Goal: Task Accomplishment & Management: Complete application form

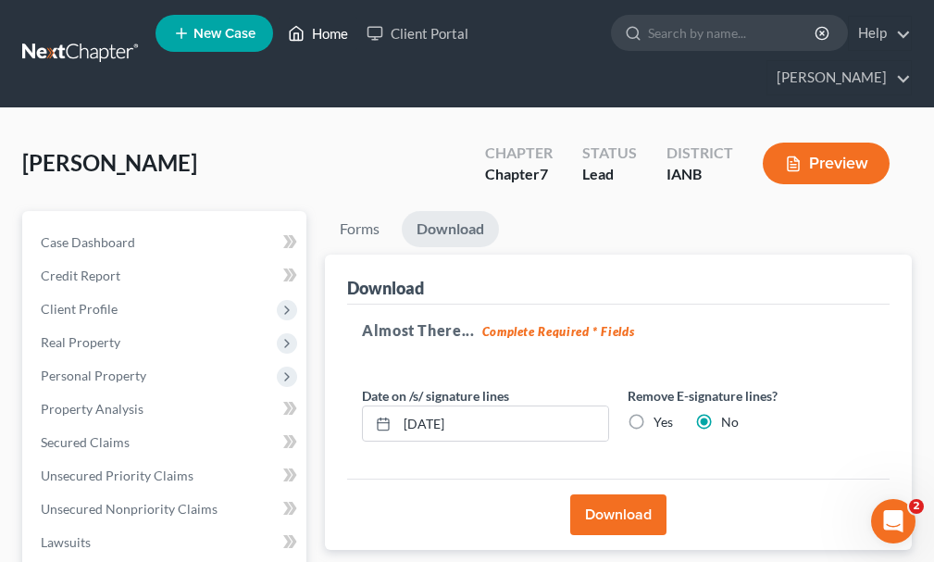
click at [330, 39] on link "Home" at bounding box center [318, 33] width 79 height 33
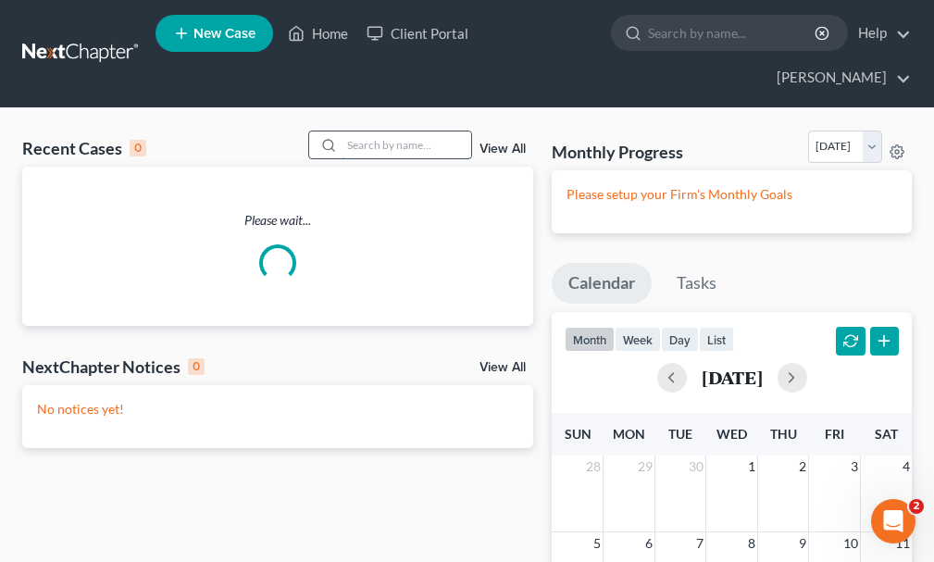
click at [411, 131] on input "search" at bounding box center [407, 144] width 130 height 27
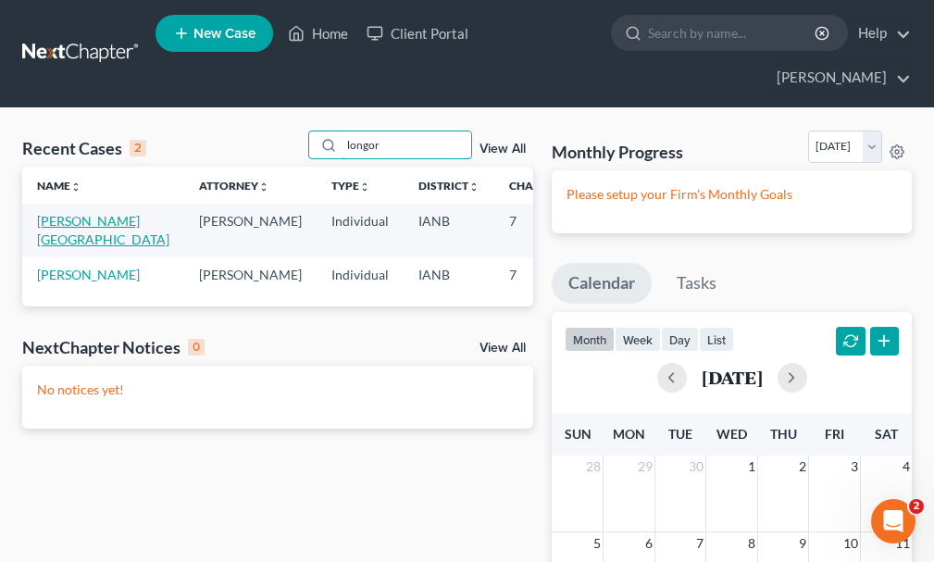
type input "longor"
click at [58, 213] on link "[PERSON_NAME][GEOGRAPHIC_DATA]" at bounding box center [103, 230] width 132 height 34
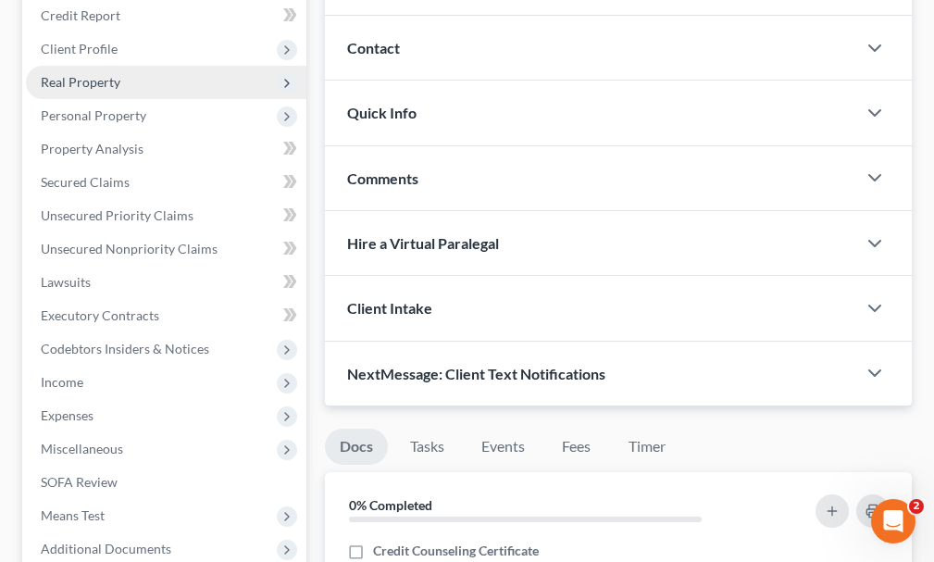
scroll to position [278, 0]
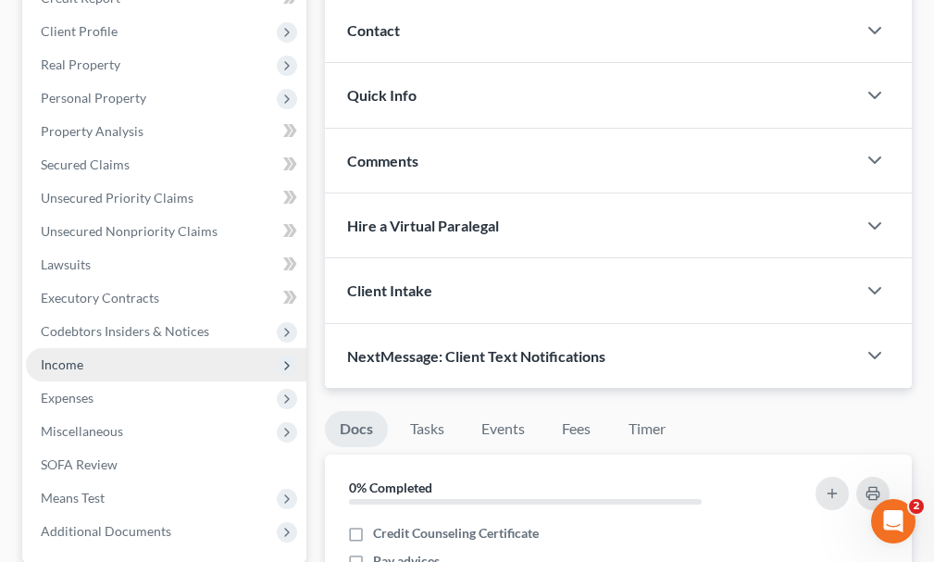
click at [69, 348] on span "Income" at bounding box center [166, 364] width 281 height 33
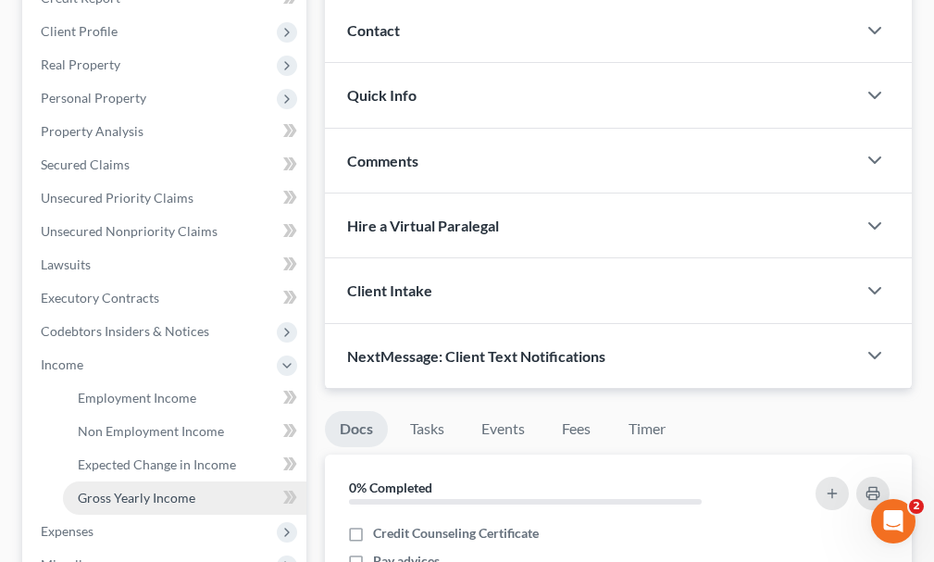
click at [117, 490] on span "Gross Yearly Income" at bounding box center [137, 498] width 118 height 16
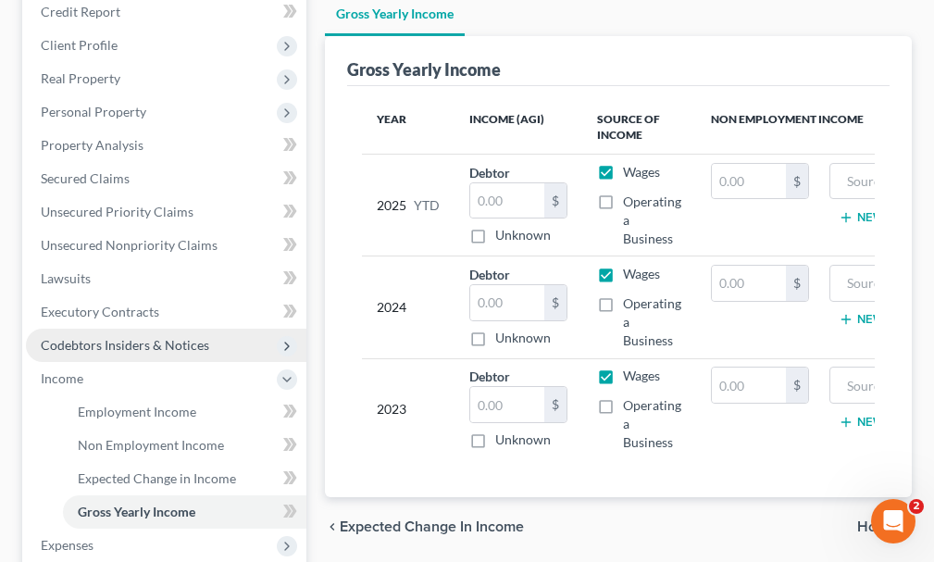
scroll to position [556, 0]
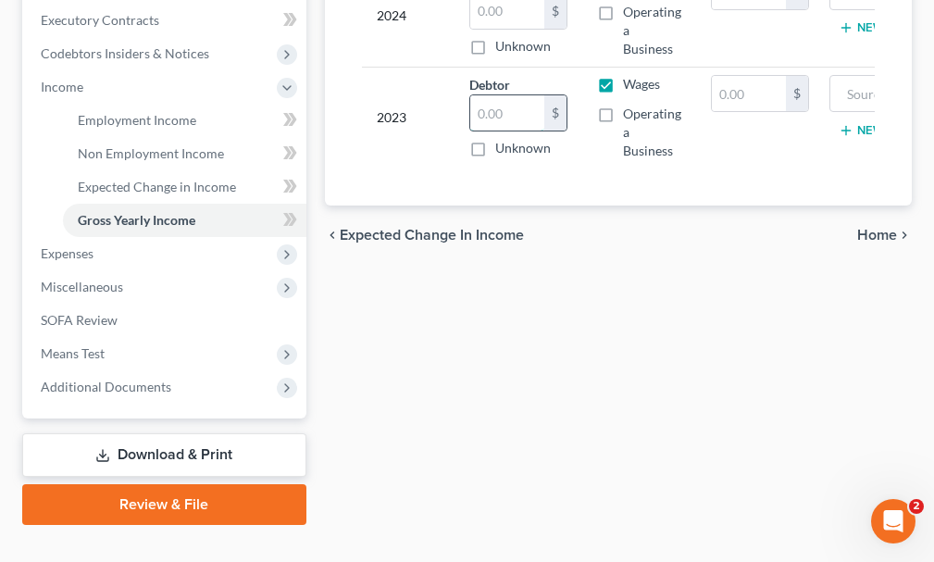
click at [506, 95] on input "text" at bounding box center [507, 112] width 74 height 35
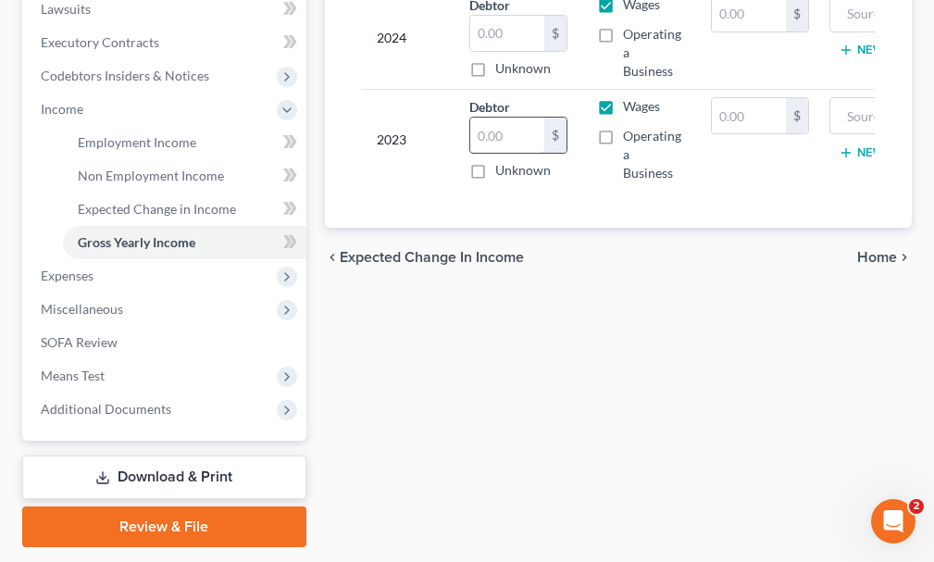
scroll to position [463, 0]
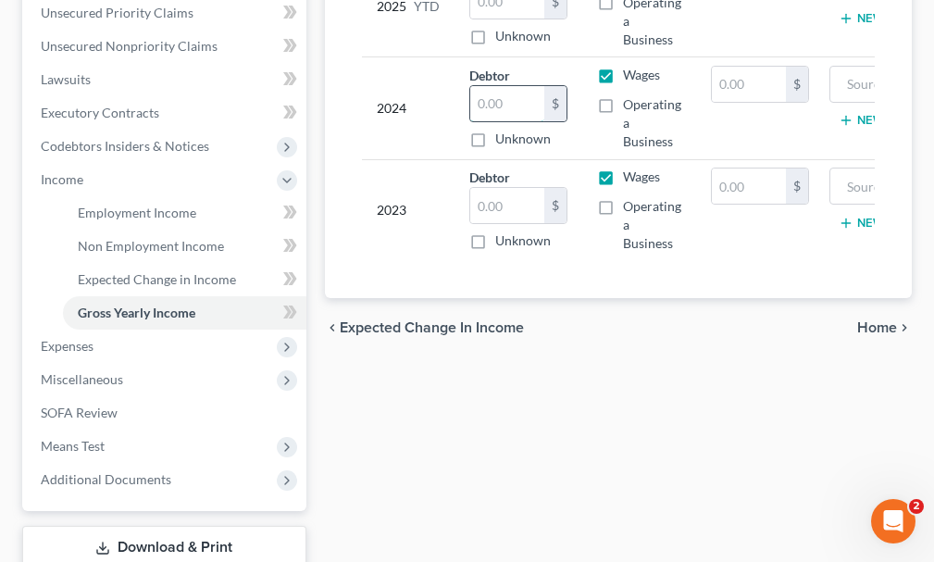
click at [504, 86] on input "text" at bounding box center [507, 103] width 74 height 35
type input "49,043"
click at [517, 188] on input "text" at bounding box center [507, 205] width 74 height 35
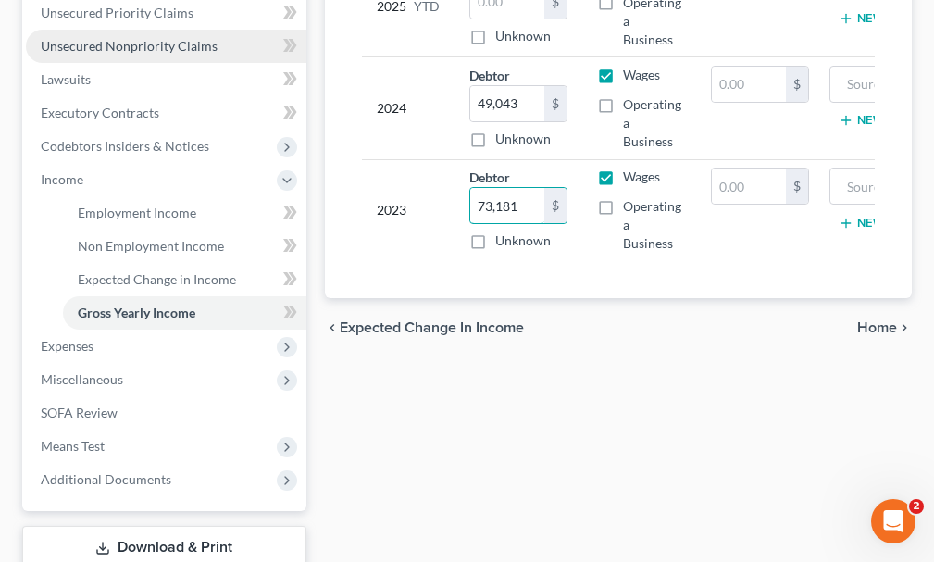
type input "73,181"
click at [115, 38] on span "Unsecured Nonpriority Claims" at bounding box center [129, 46] width 177 height 16
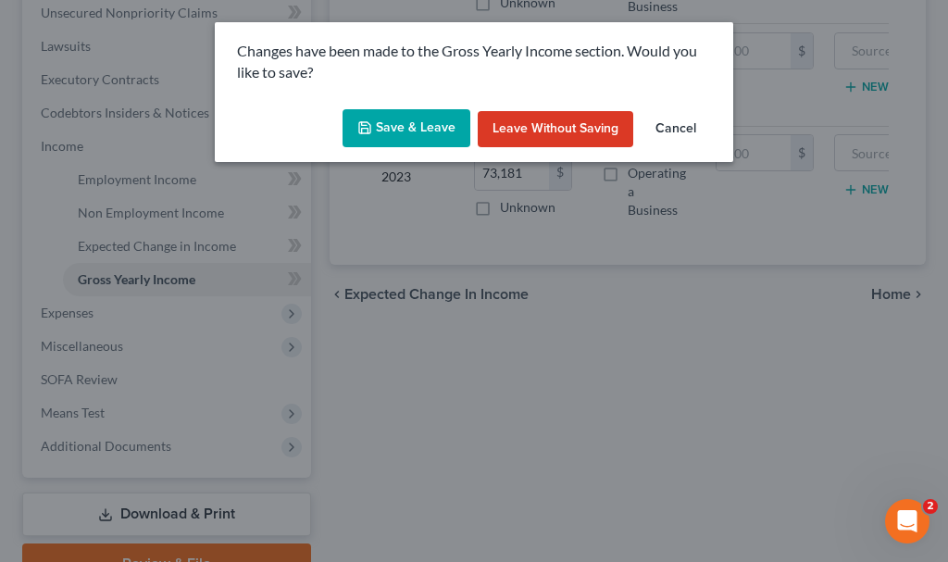
click at [388, 125] on button "Save & Leave" at bounding box center [407, 128] width 128 height 39
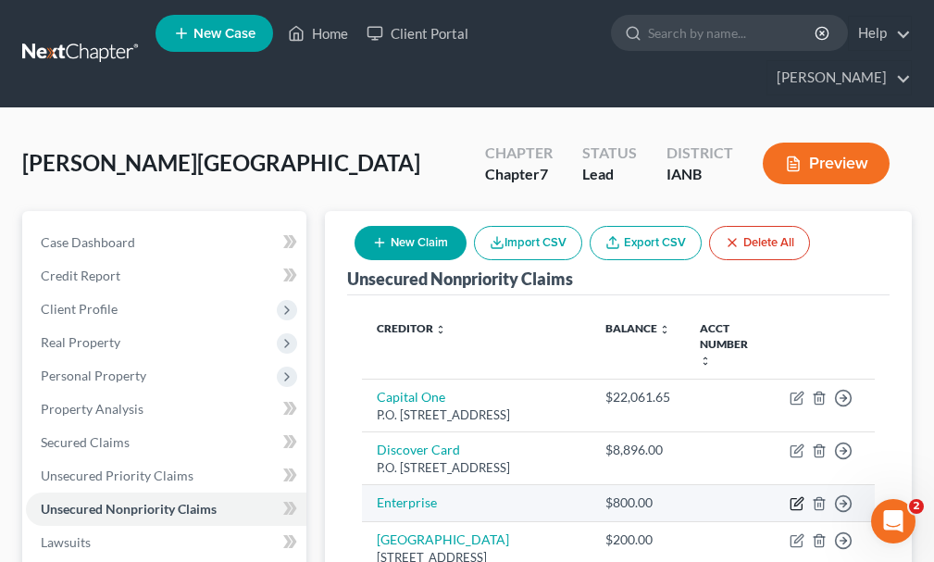
click at [800, 497] on icon "button" at bounding box center [798, 501] width 8 height 8
select select "0"
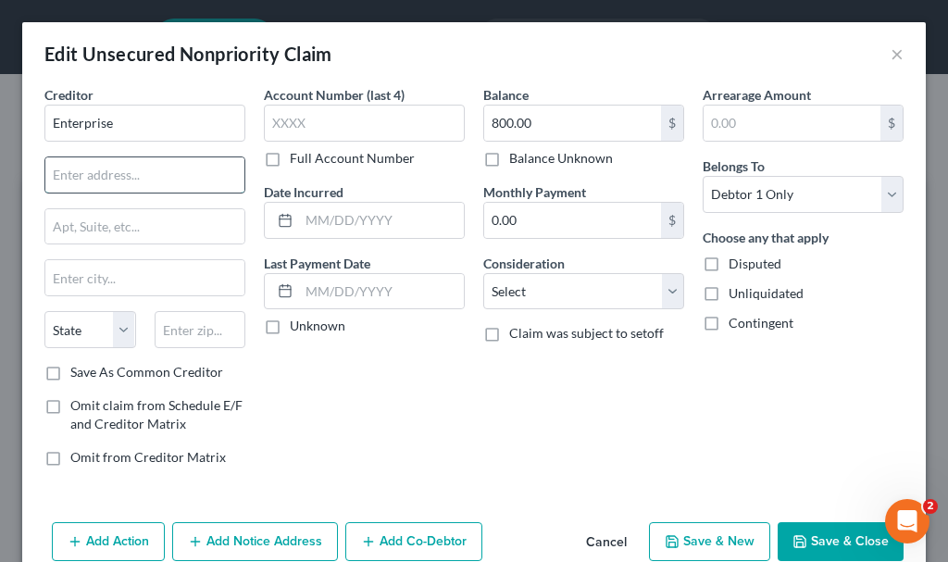
click at [124, 183] on input "text" at bounding box center [144, 174] width 199 height 35
type input "P.O. Box 801988"
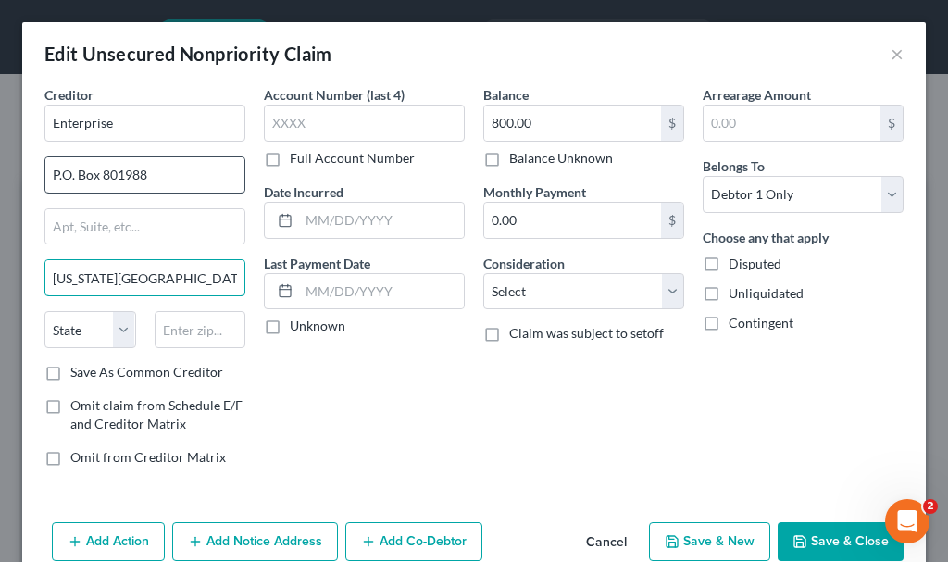
type input "[US_STATE][GEOGRAPHIC_DATA]"
select select "26"
type input "64180"
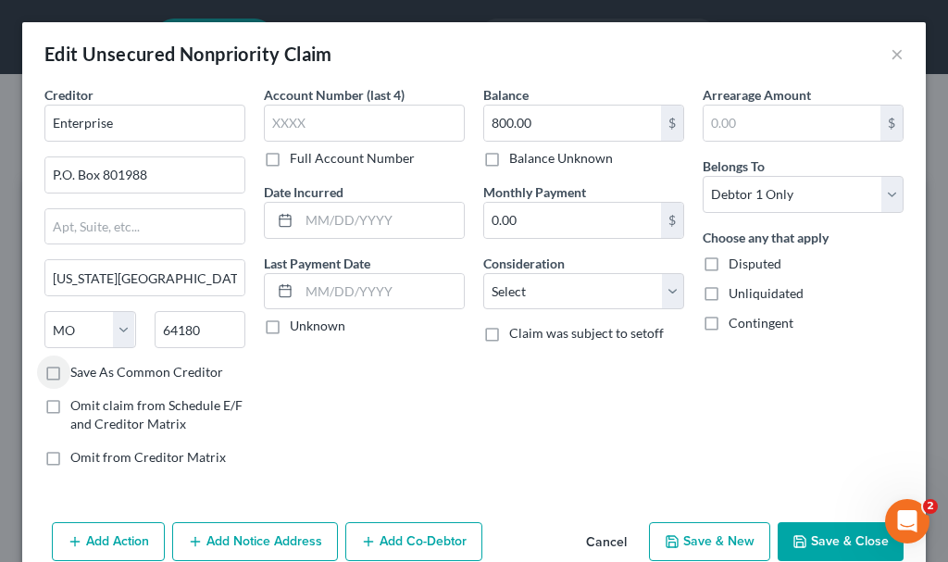
click at [70, 373] on label "Save As Common Creditor" at bounding box center [146, 372] width 153 height 19
click at [78, 373] on input "Save As Common Creditor" at bounding box center [84, 369] width 12 height 12
checkbox input "true"
click at [370, 226] on input "text" at bounding box center [381, 220] width 165 height 35
type input "2024"
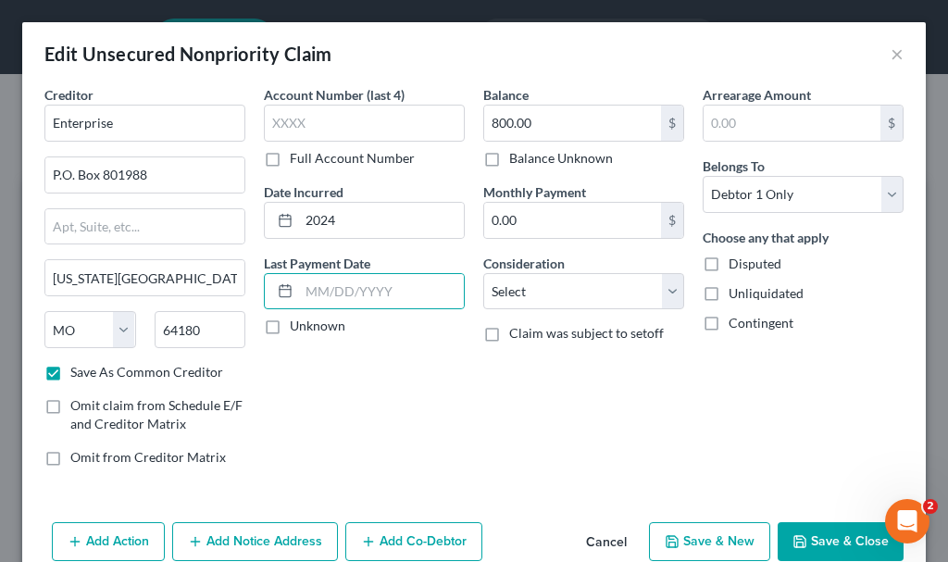
click at [808, 530] on button "Save & Close" at bounding box center [841, 541] width 126 height 39
checkbox input "false"
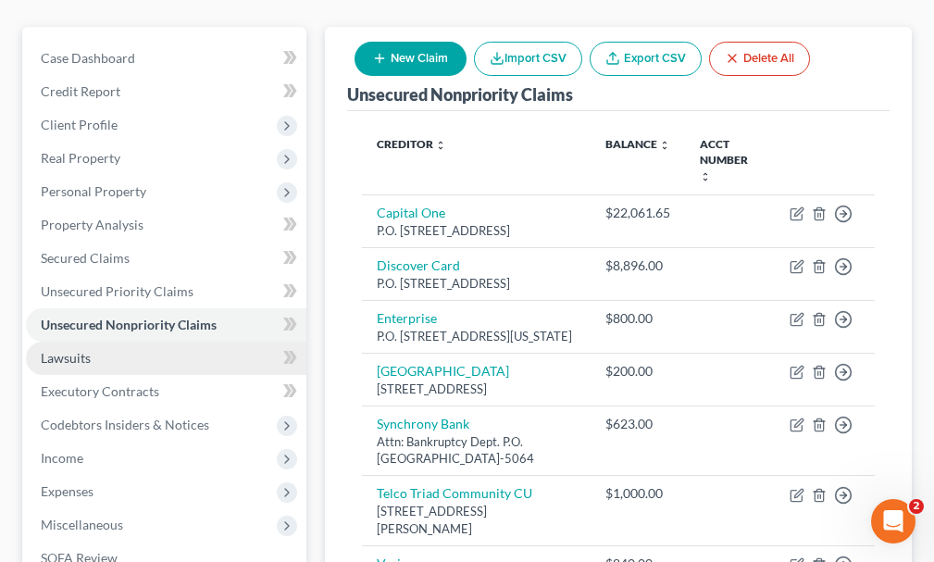
scroll to position [185, 0]
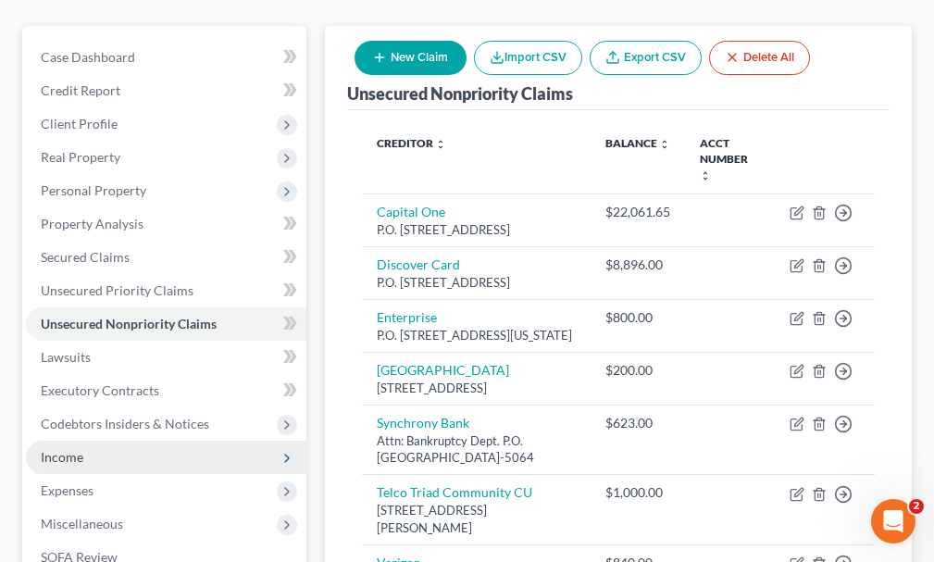
click at [51, 449] on span "Income" at bounding box center [62, 457] width 43 height 16
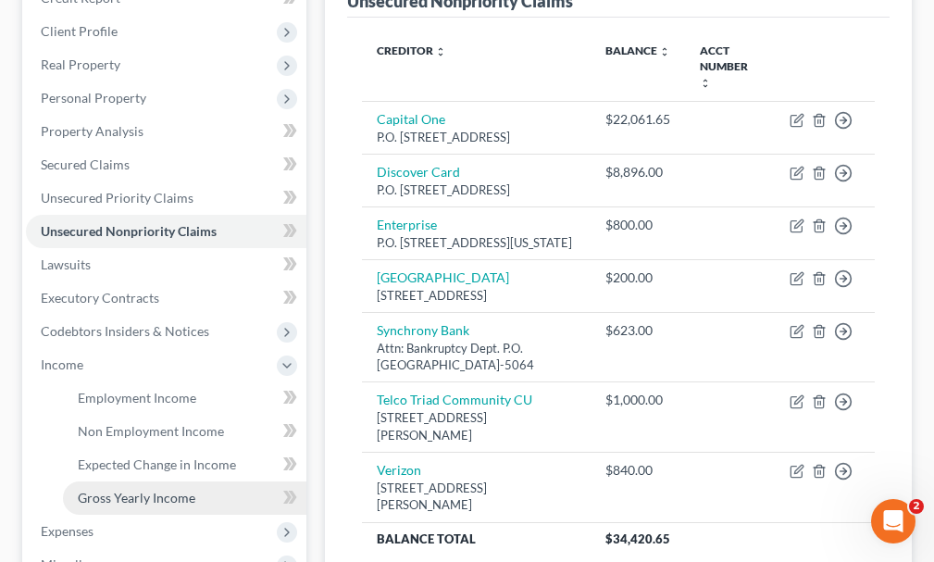
click at [129, 490] on span "Gross Yearly Income" at bounding box center [137, 498] width 118 height 16
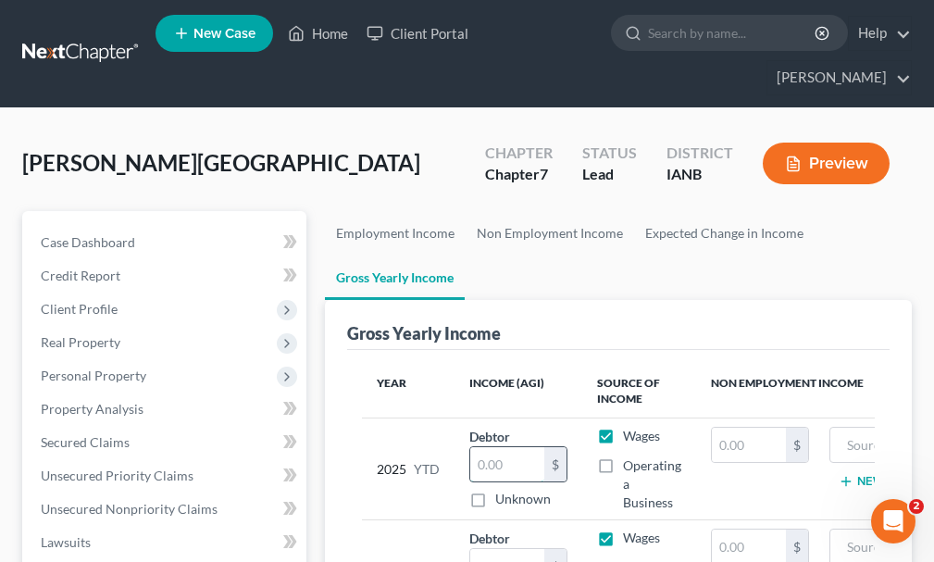
click at [505, 447] on input "text" at bounding box center [507, 464] width 74 height 35
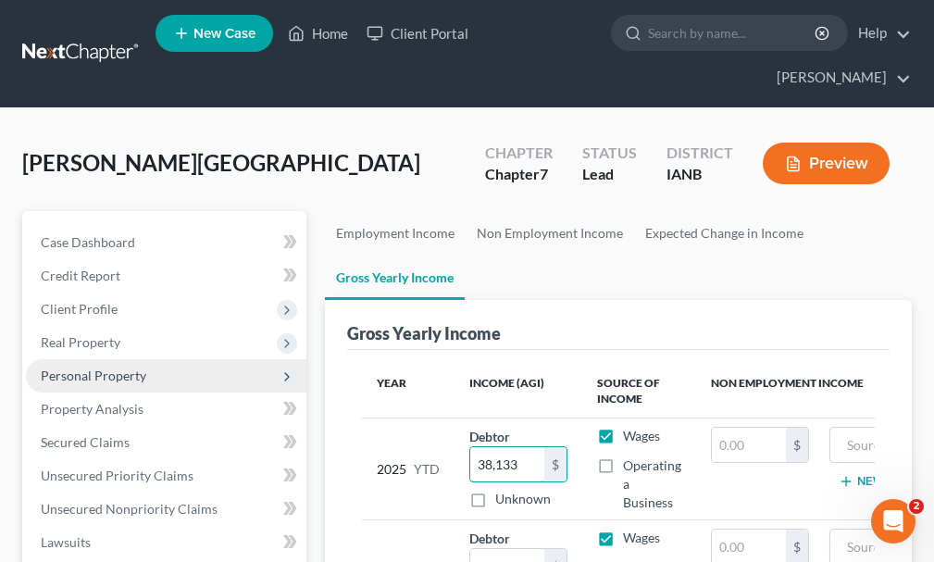
type input "38,133"
click at [90, 368] on span "Personal Property" at bounding box center [94, 376] width 106 height 16
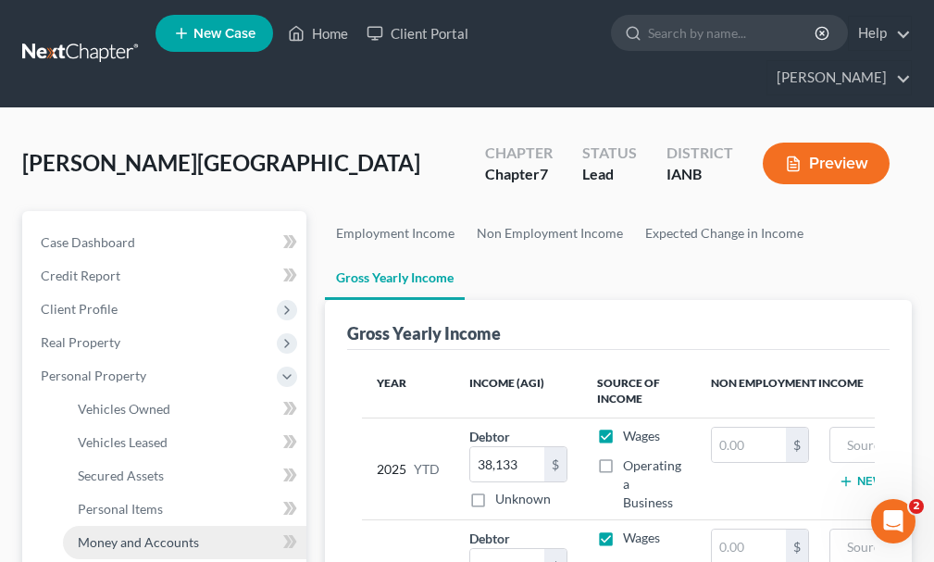
click at [116, 534] on span "Money and Accounts" at bounding box center [138, 542] width 121 height 16
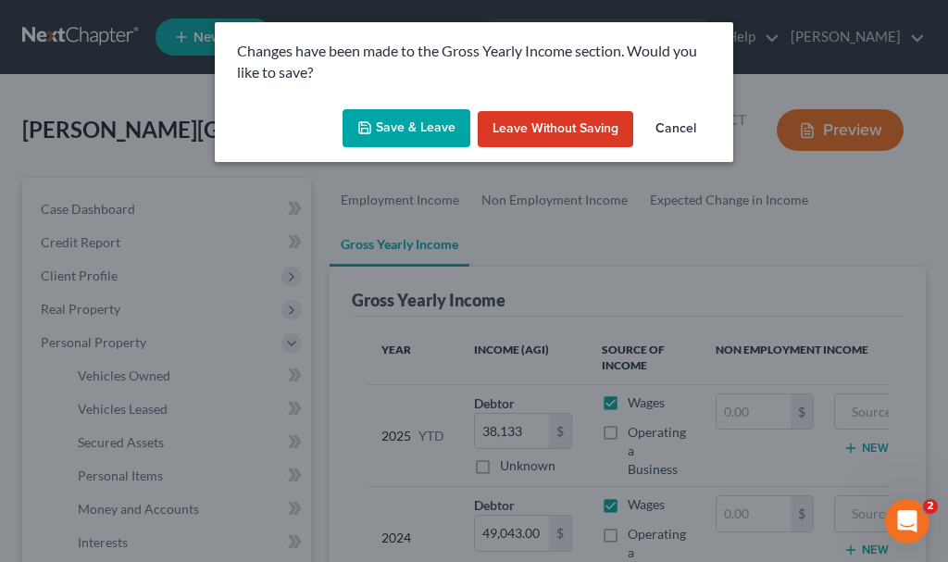
click at [378, 125] on button "Save & Leave" at bounding box center [407, 128] width 128 height 39
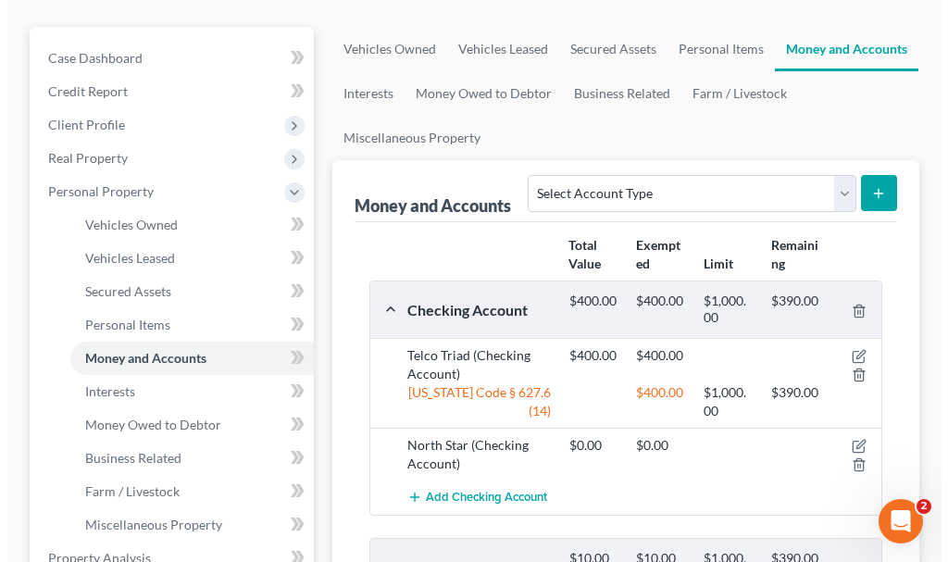
scroll to position [185, 0]
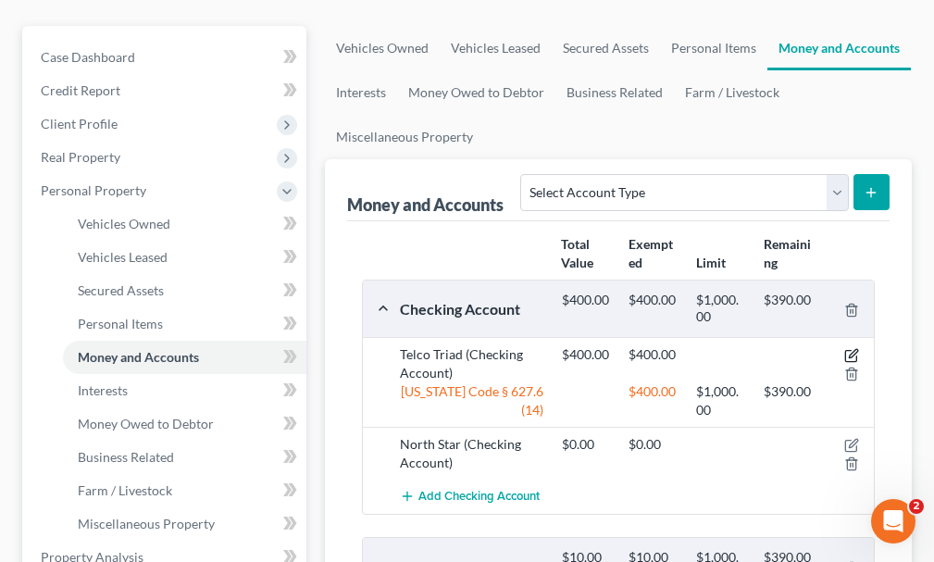
click at [854, 348] on icon "button" at bounding box center [851, 355] width 15 height 15
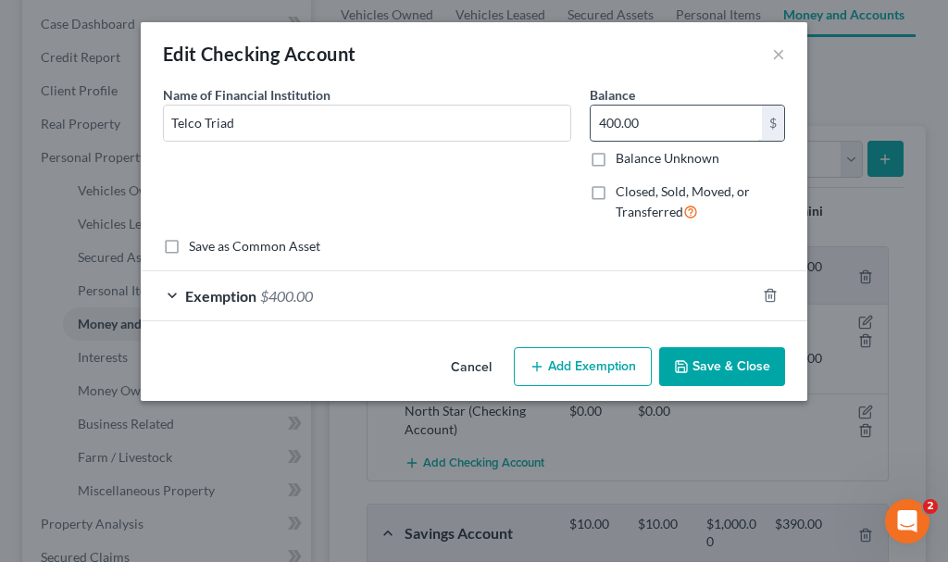
click at [693, 124] on input "400.00" at bounding box center [676, 123] width 171 height 35
type input "397"
click at [293, 298] on span "$400.00" at bounding box center [286, 296] width 53 height 18
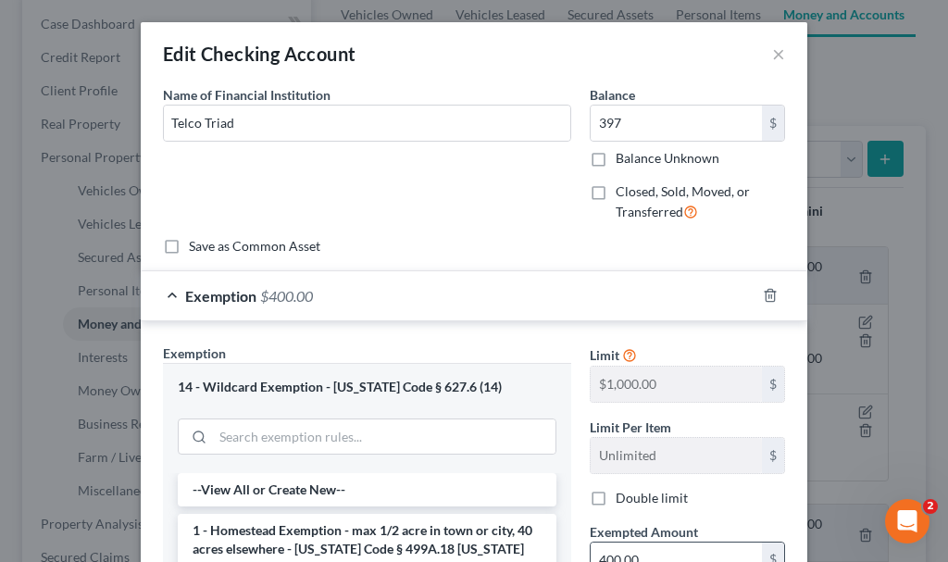
click at [679, 556] on input "400.00" at bounding box center [676, 560] width 171 height 35
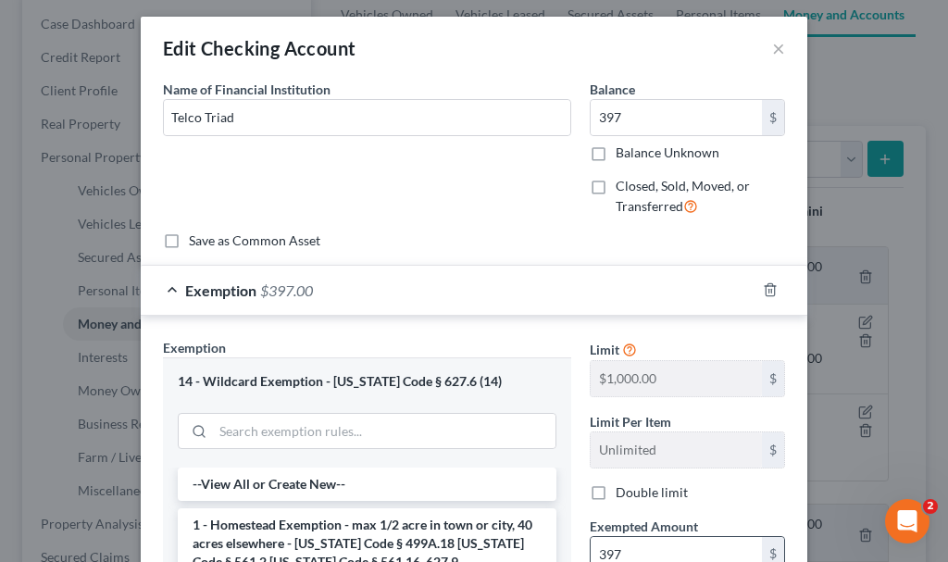
type input "397"
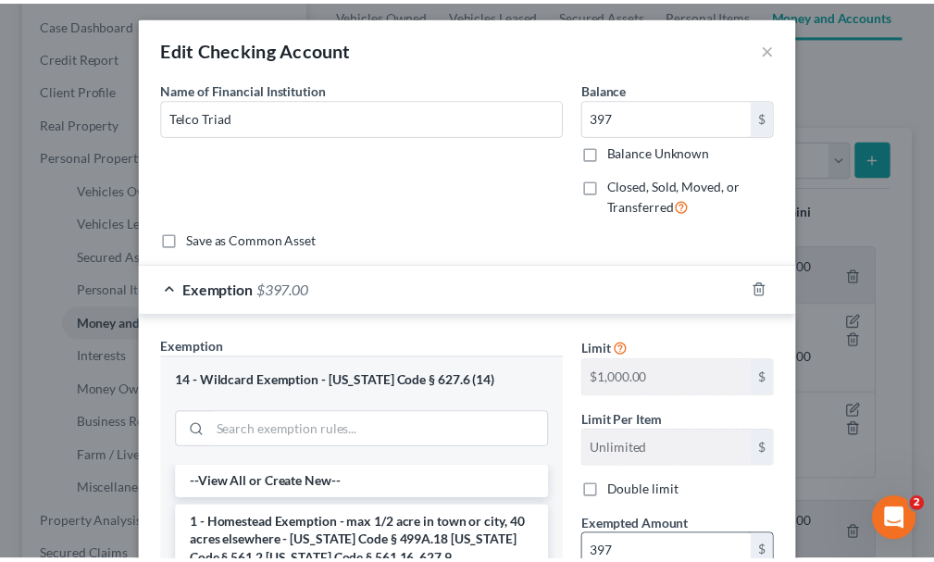
scroll to position [340, 0]
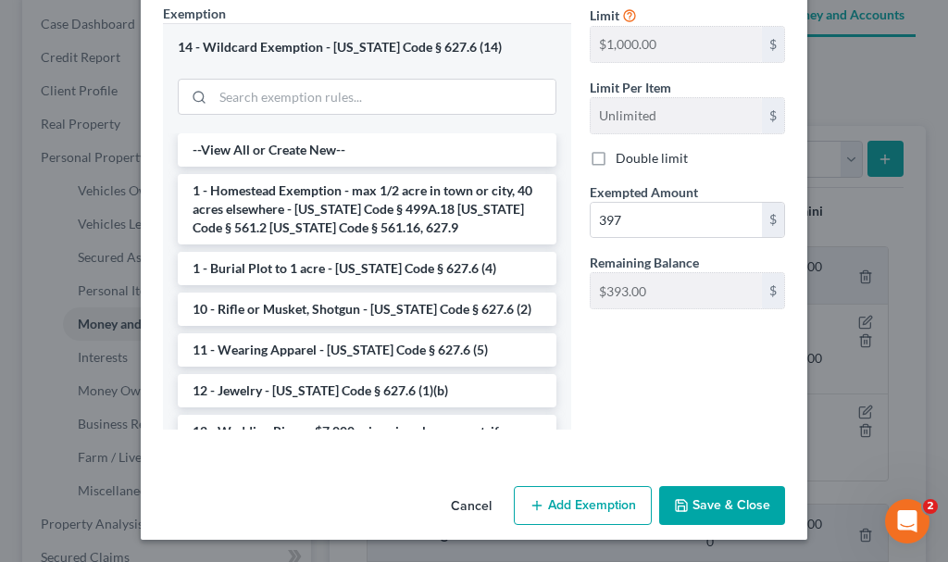
click at [681, 498] on icon "button" at bounding box center [681, 505] width 15 height 15
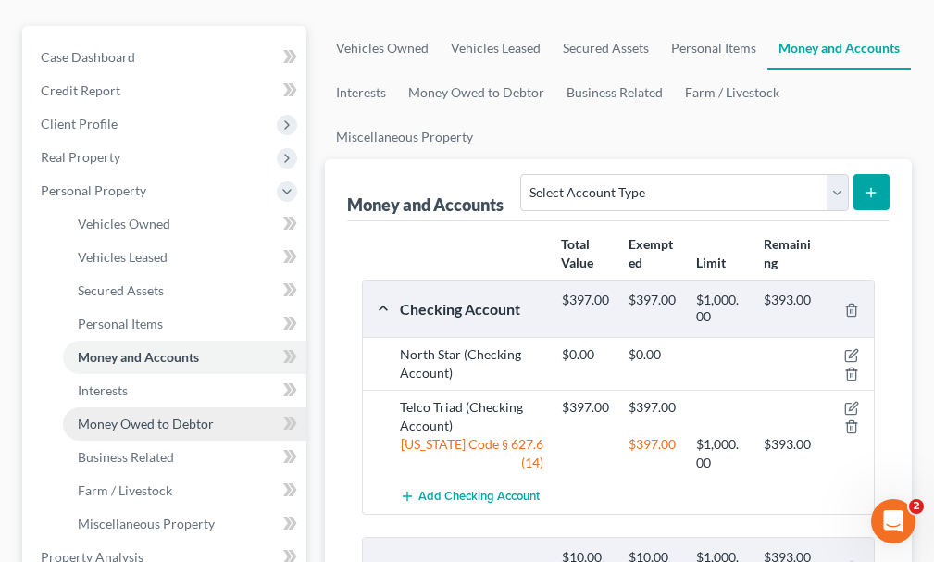
click at [102, 416] on span "Money Owed to Debtor" at bounding box center [146, 424] width 136 height 16
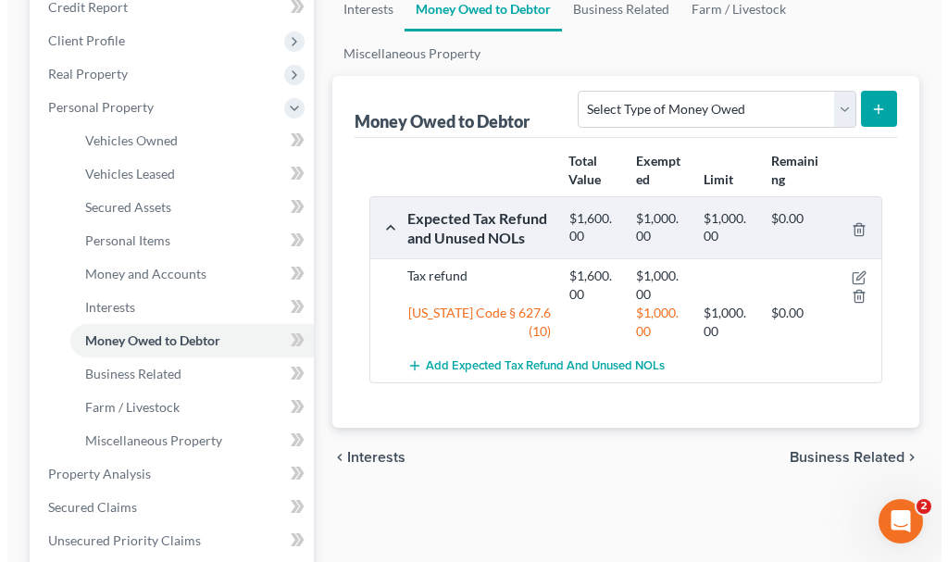
scroll to position [278, 0]
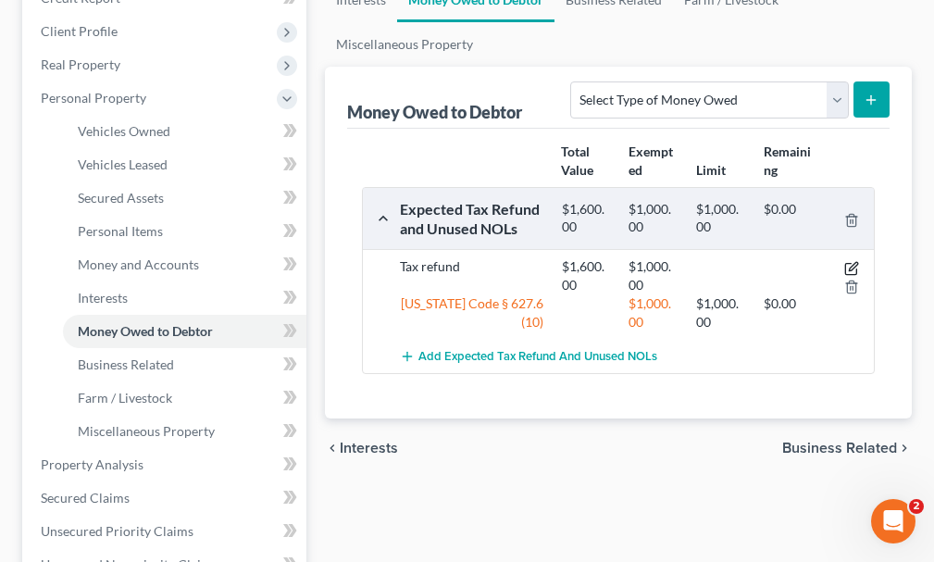
click at [847, 261] on icon "button" at bounding box center [851, 268] width 15 height 15
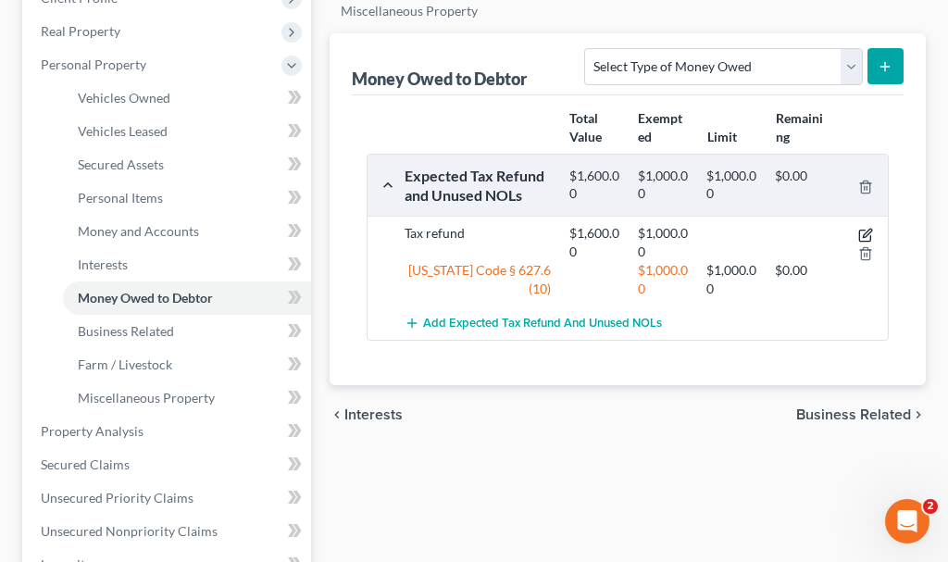
select select "0"
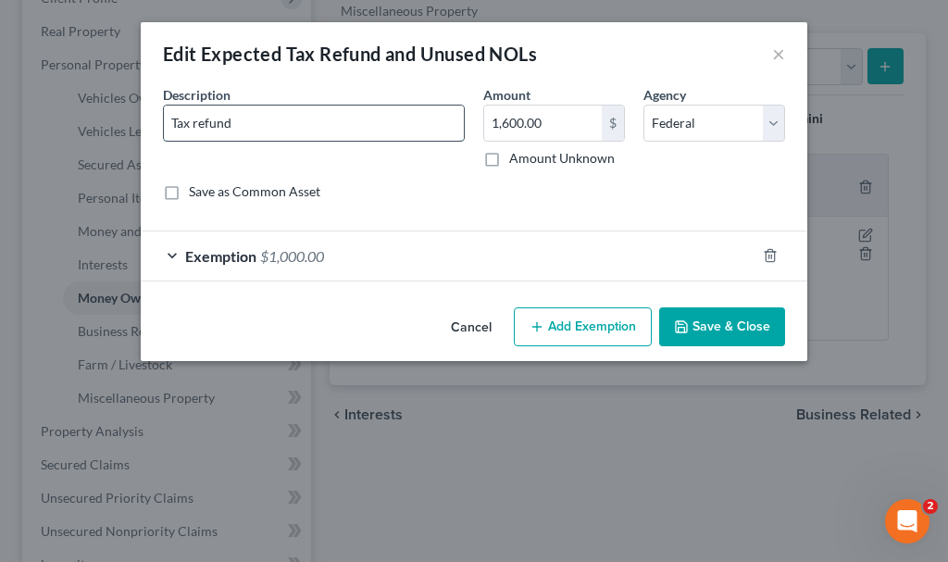
click at [285, 125] on input "Tax refund" at bounding box center [314, 123] width 300 height 35
type input "Tax refund (2022 never received; IRS claims owe them $6000)"
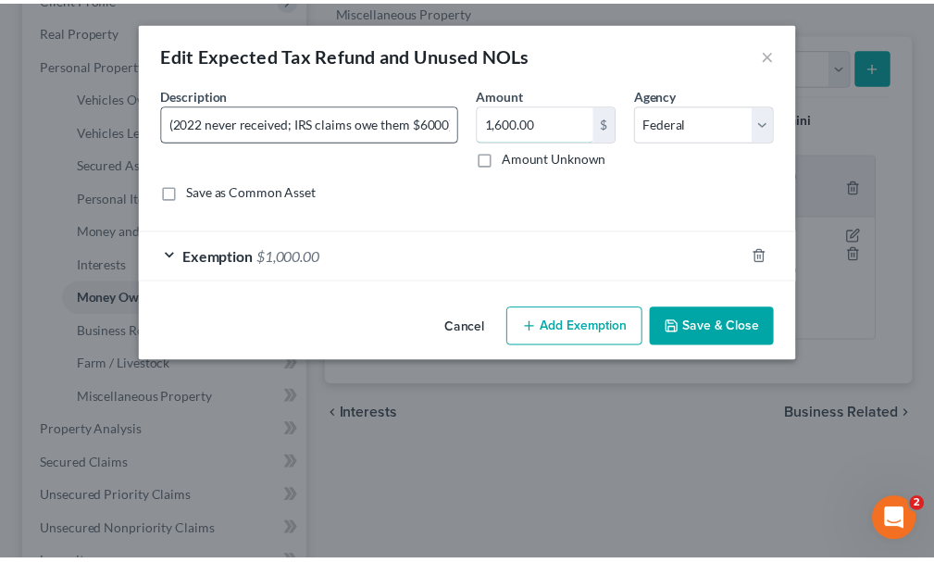
scroll to position [0, 0]
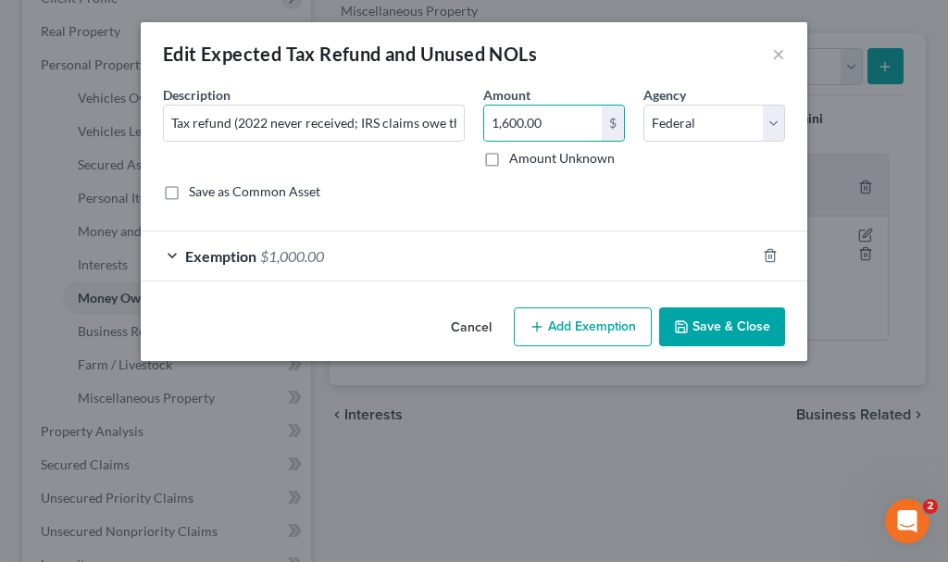
click at [718, 322] on button "Save & Close" at bounding box center [722, 326] width 126 height 39
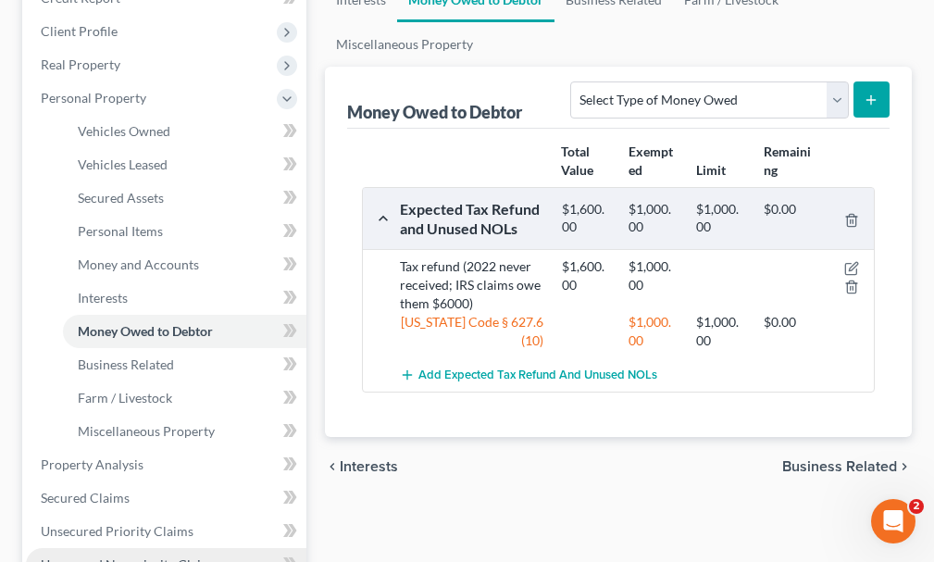
click at [123, 556] on span "Unsecured Nonpriority Claims" at bounding box center [129, 564] width 177 height 16
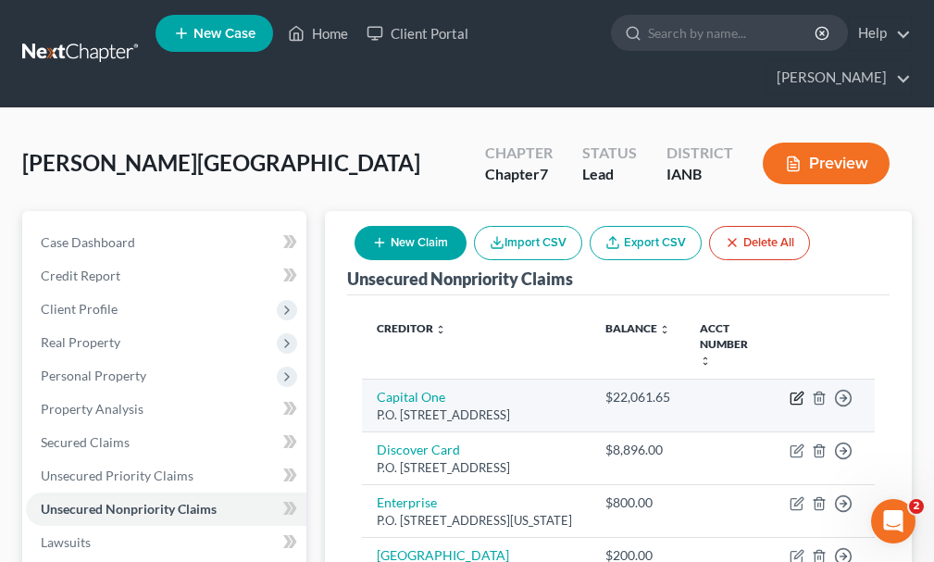
click at [796, 391] on icon "button" at bounding box center [797, 398] width 15 height 15
select select "46"
select select "2"
select select "0"
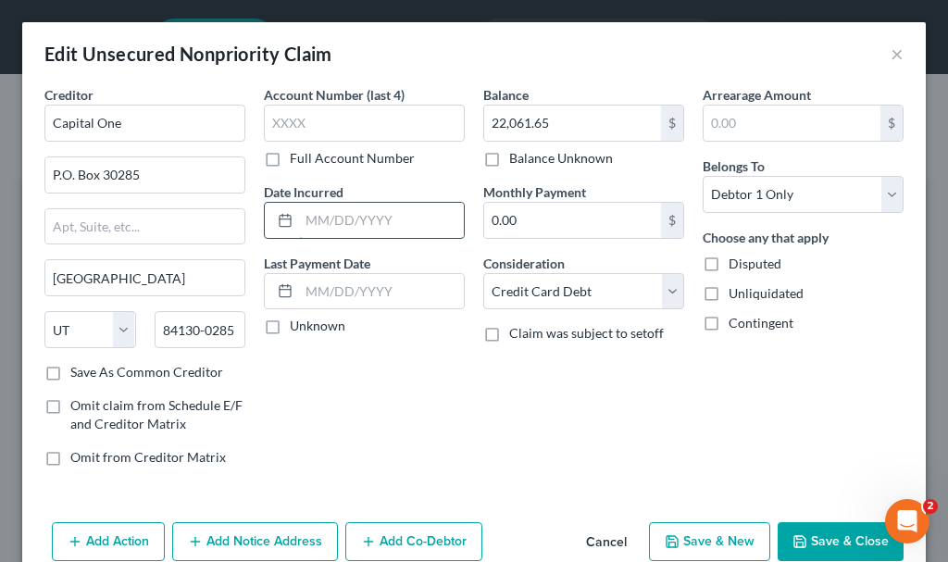
click at [354, 217] on input "text" at bounding box center [381, 220] width 165 height 35
type input "2024"
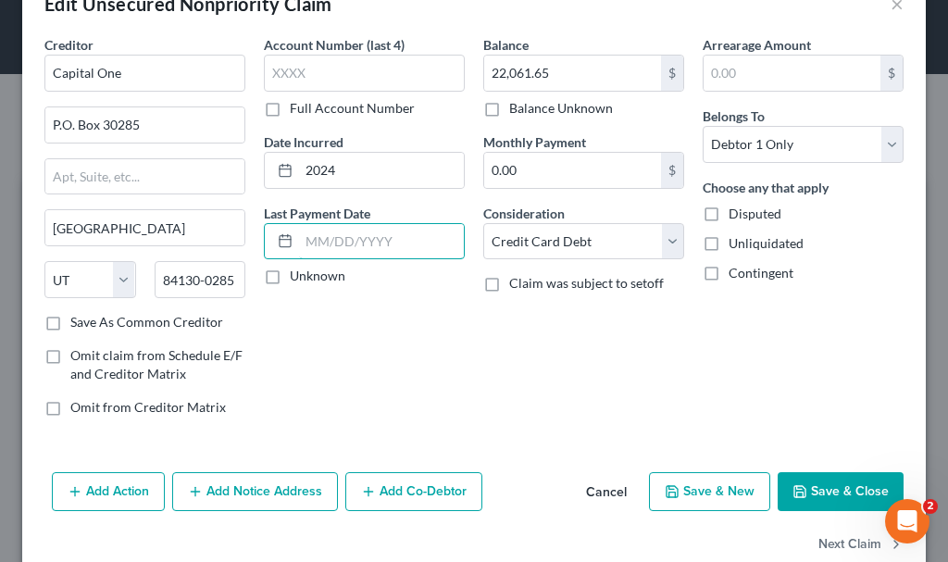
scroll to position [89, 0]
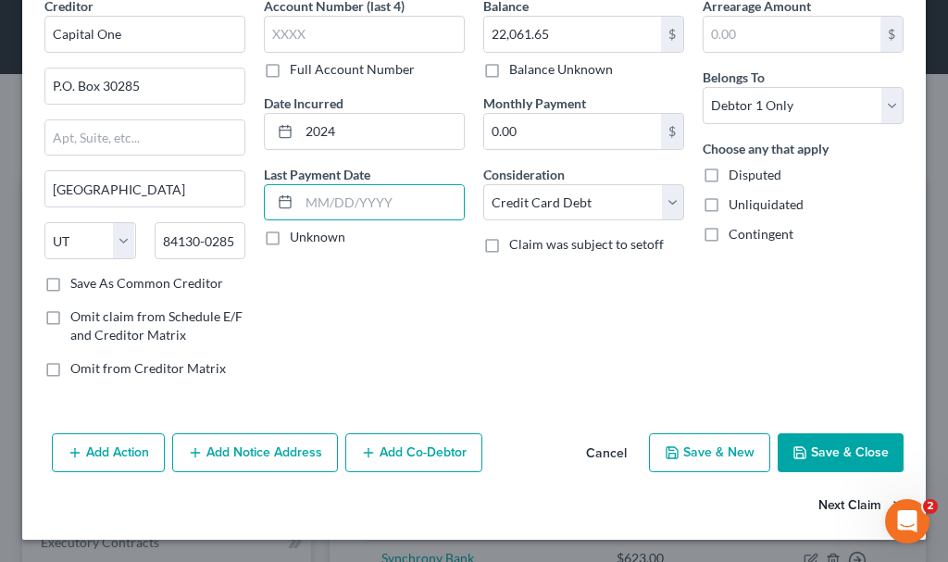
click at [832, 497] on button "Next Claim" at bounding box center [860, 506] width 85 height 39
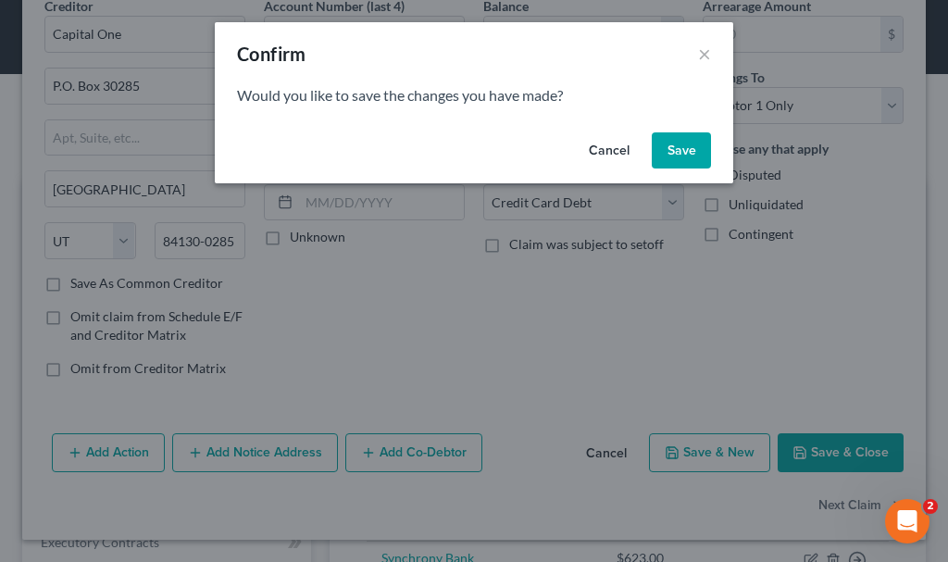
click at [678, 152] on button "Save" at bounding box center [681, 150] width 59 height 37
select select "46"
select select "2"
select select "0"
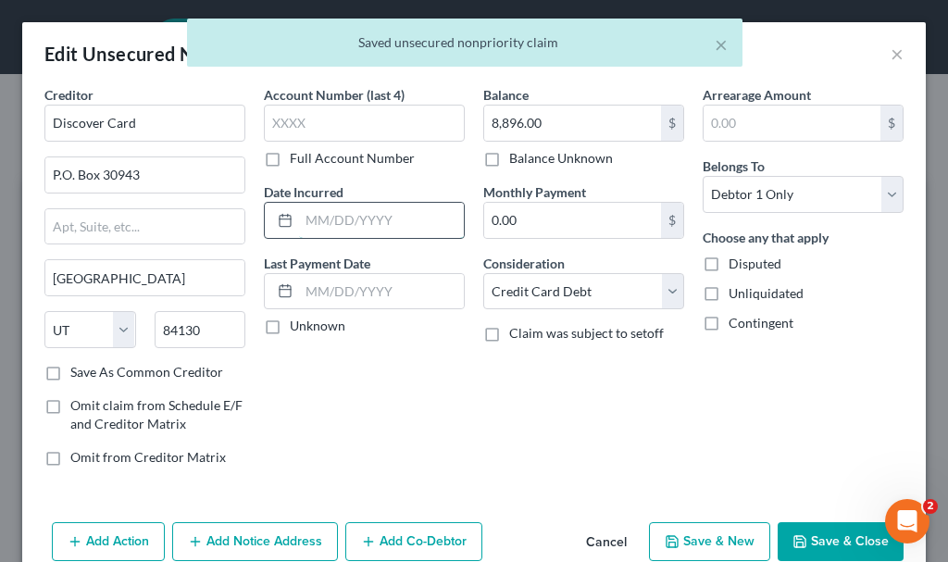
click at [377, 221] on input "text" at bounding box center [381, 220] width 165 height 35
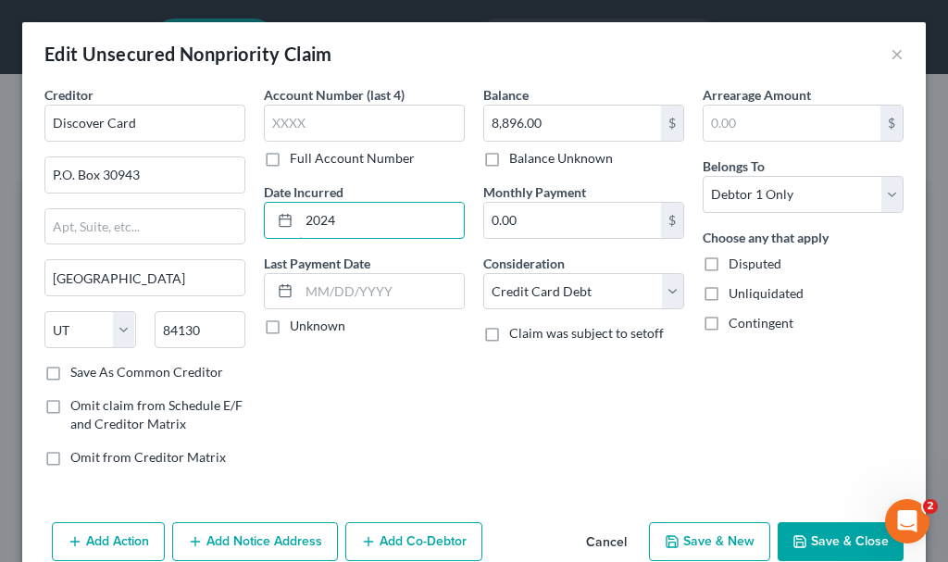
type input "2024"
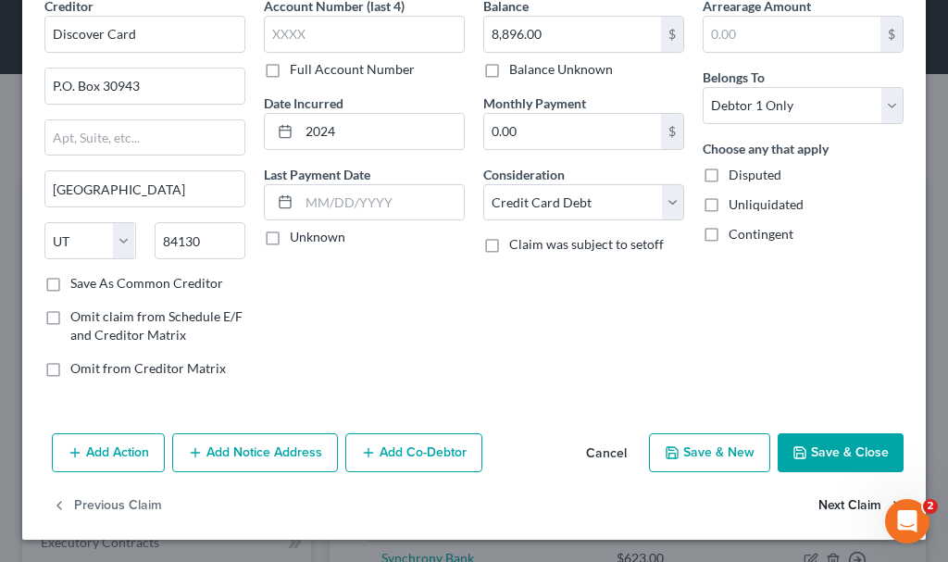
click at [830, 505] on button "Next Claim" at bounding box center [860, 506] width 85 height 39
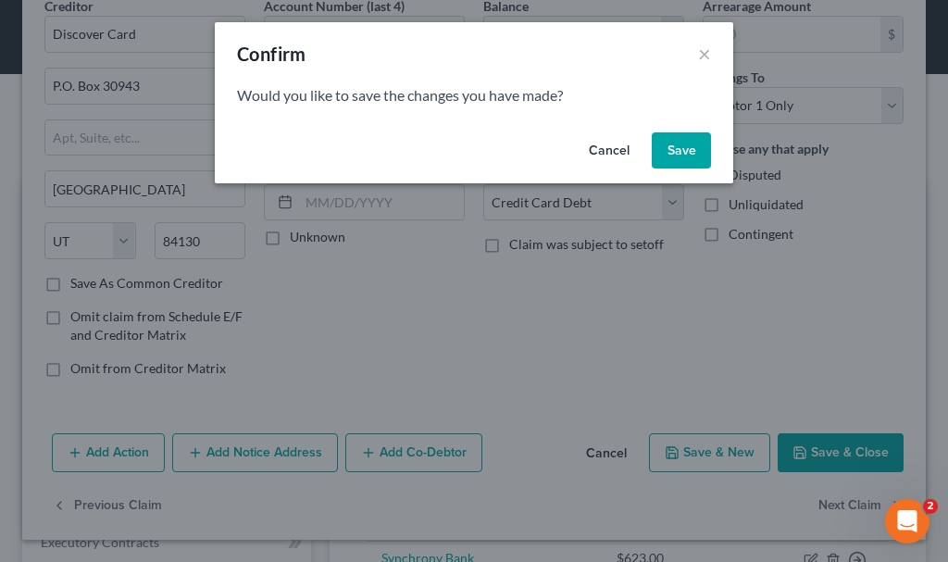
click at [684, 148] on button "Save" at bounding box center [681, 150] width 59 height 37
select select "26"
select select "0"
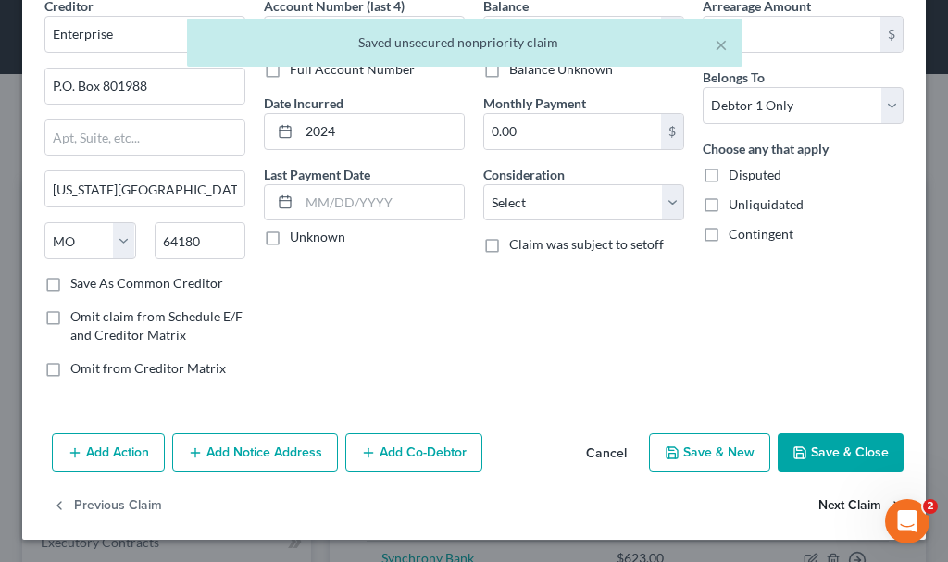
click at [829, 506] on button "Next Claim" at bounding box center [860, 506] width 85 height 39
select select "16"
select select "9"
select select "0"
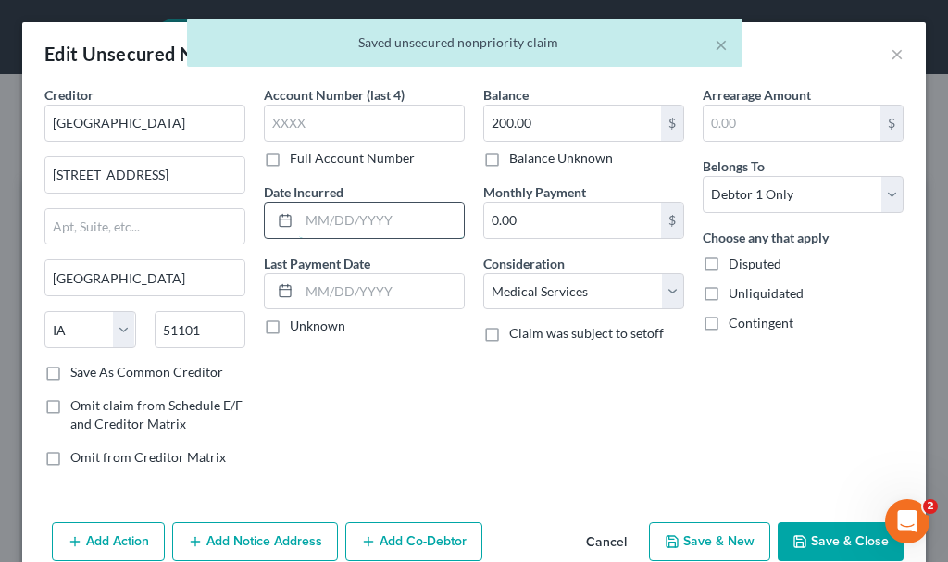
click at [333, 221] on input "text" at bounding box center [381, 220] width 165 height 35
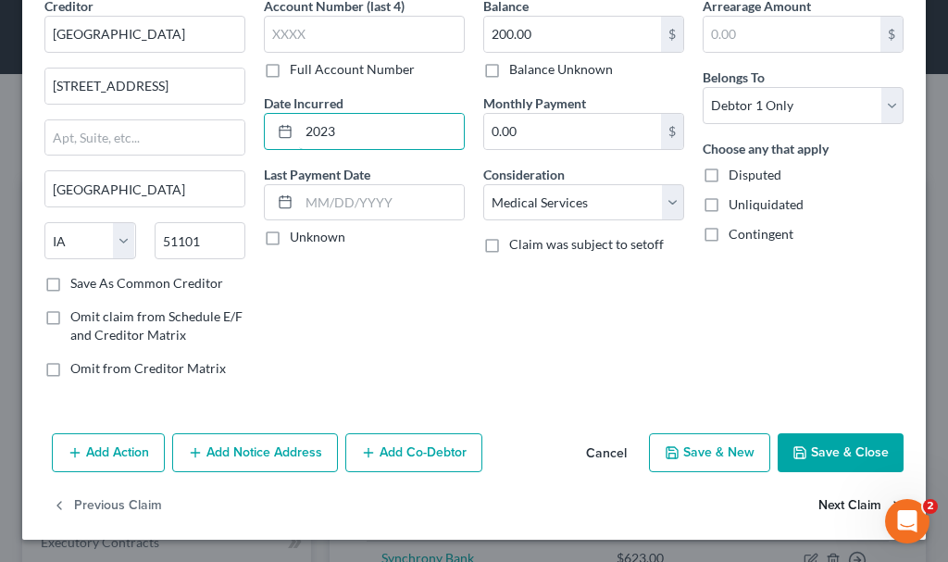
type input "2023"
click at [818, 505] on button "Next Claim" at bounding box center [860, 506] width 85 height 39
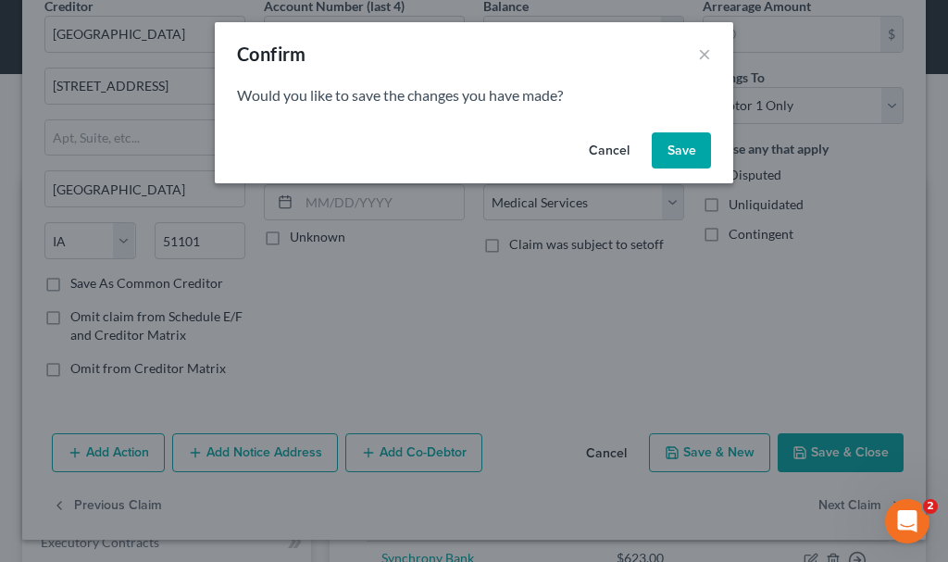
click at [667, 145] on button "Save" at bounding box center [681, 150] width 59 height 37
select select "9"
select select "2"
select select "0"
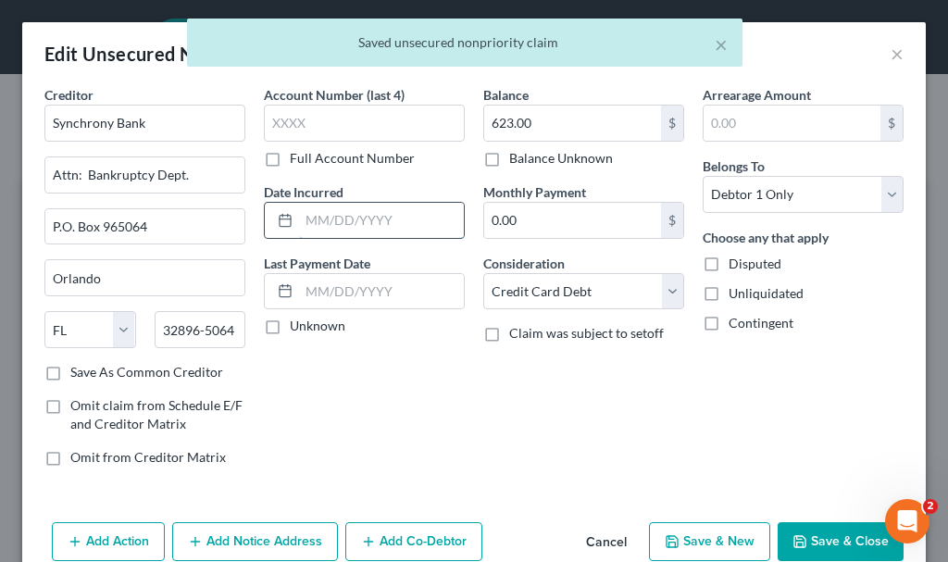
click at [390, 216] on input "text" at bounding box center [381, 220] width 165 height 35
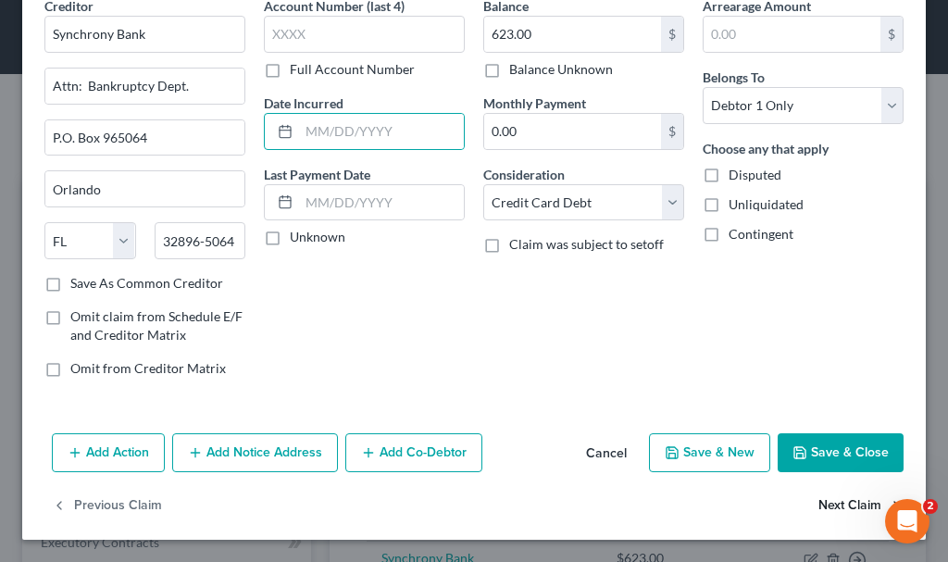
click at [818, 506] on button "Next Claim" at bounding box center [860, 506] width 85 height 39
select select "16"
select select "2"
select select "0"
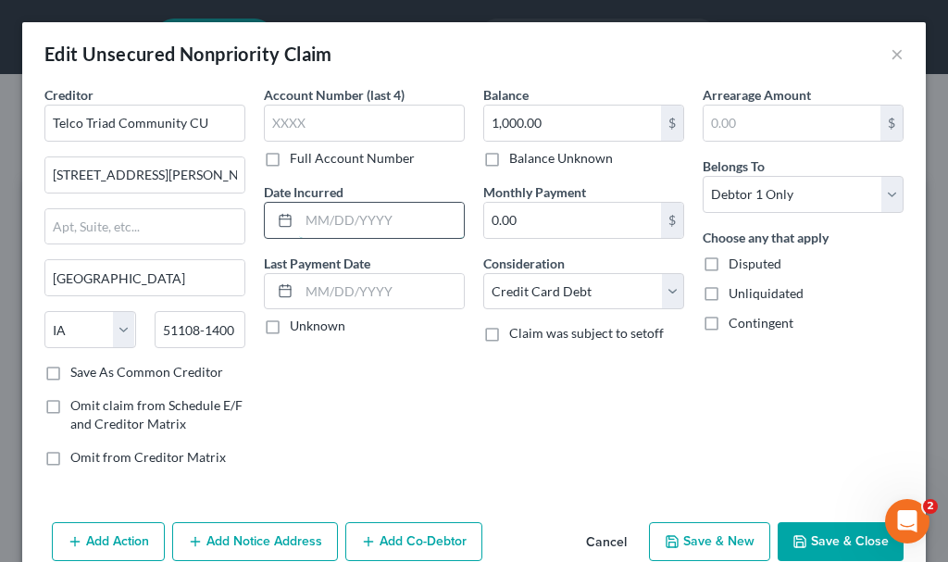
click at [340, 217] on input "text" at bounding box center [381, 220] width 165 height 35
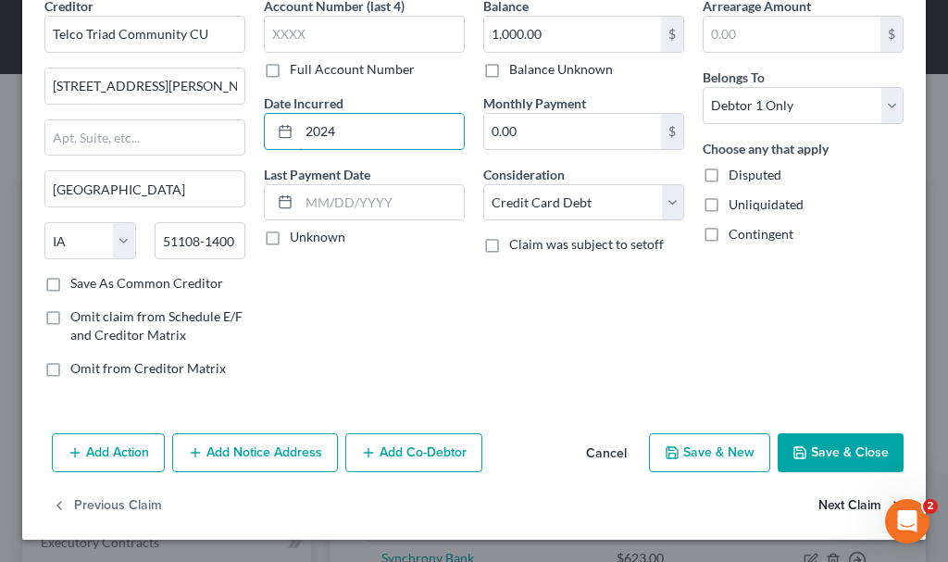
type input "2024"
click at [824, 508] on button "Next Claim" at bounding box center [860, 506] width 85 height 39
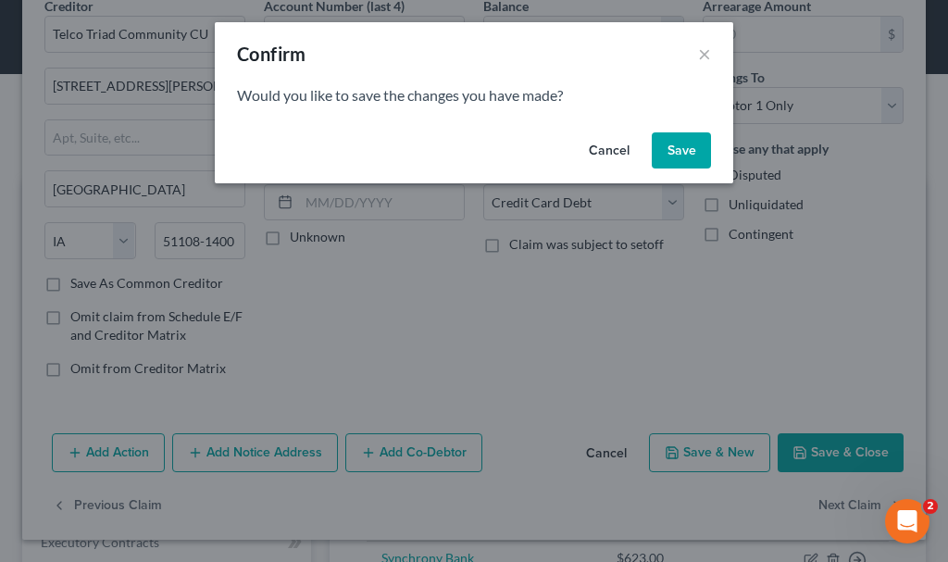
click at [683, 141] on button "Save" at bounding box center [681, 150] width 59 height 37
select select "26"
select select "19"
select select "0"
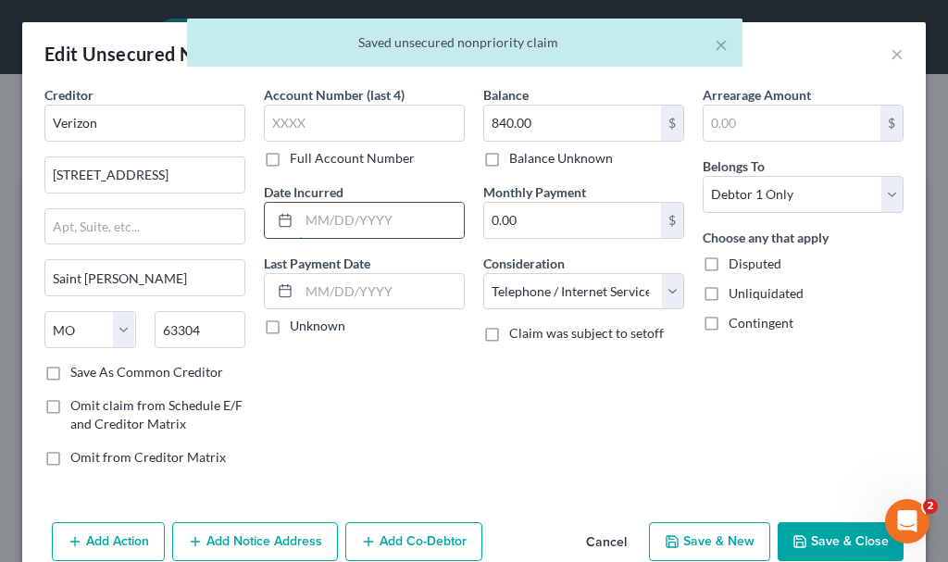
click at [373, 223] on input "text" at bounding box center [381, 220] width 165 height 35
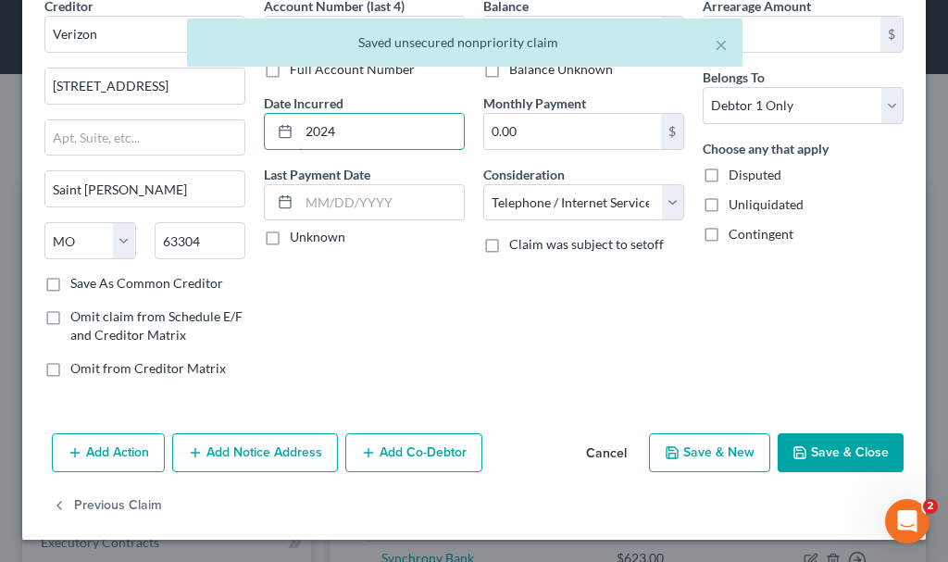
type input "2024"
click at [798, 448] on button "Save & Close" at bounding box center [841, 452] width 126 height 39
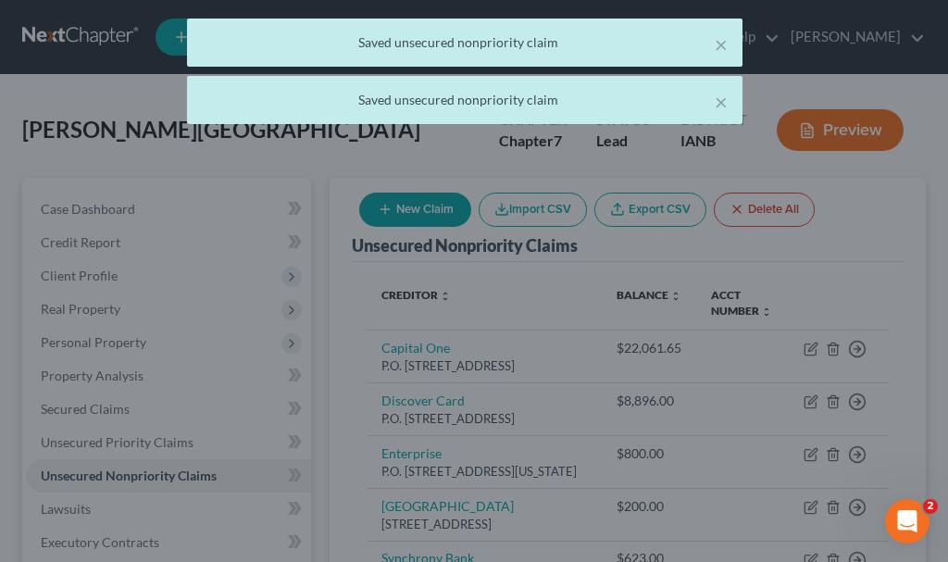
type input "0"
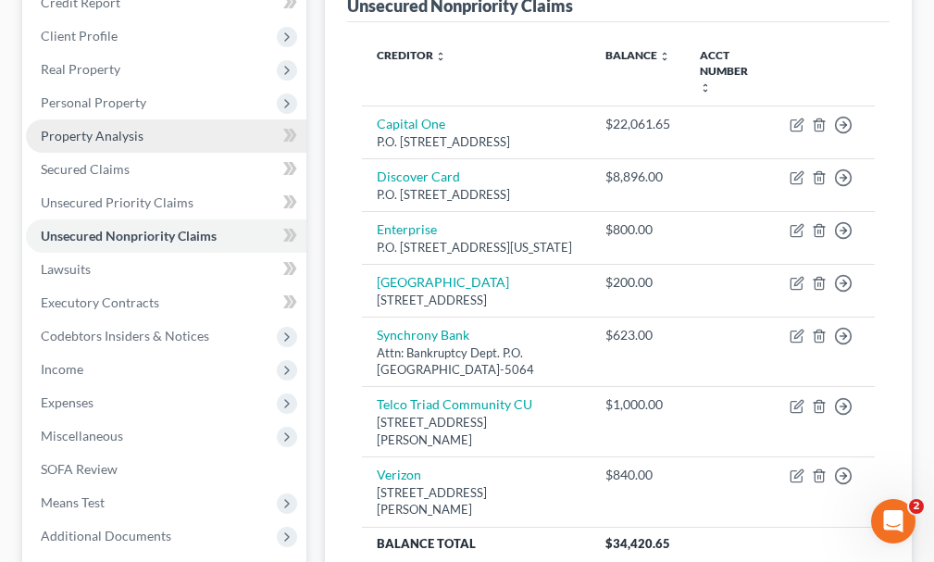
scroll to position [278, 0]
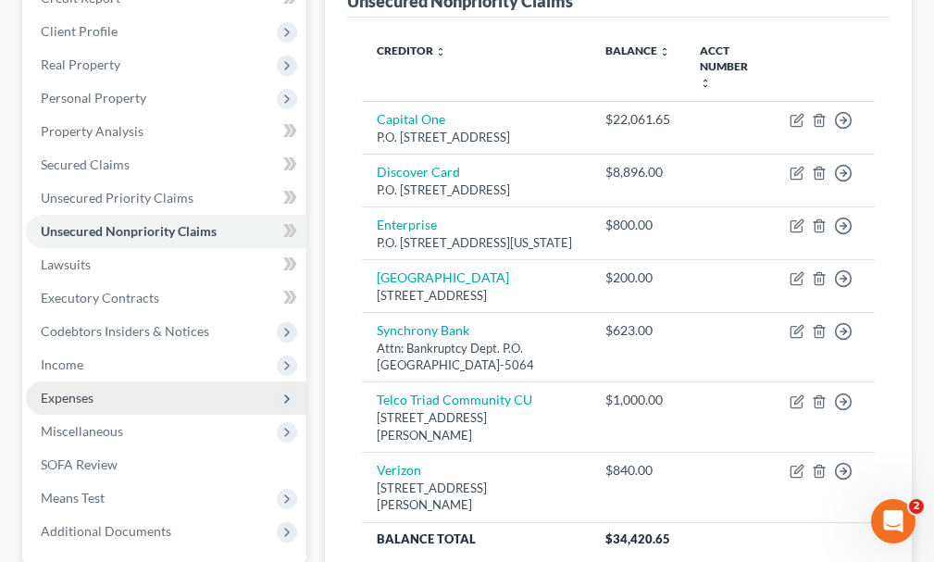
click at [61, 390] on span "Expenses" at bounding box center [67, 398] width 53 height 16
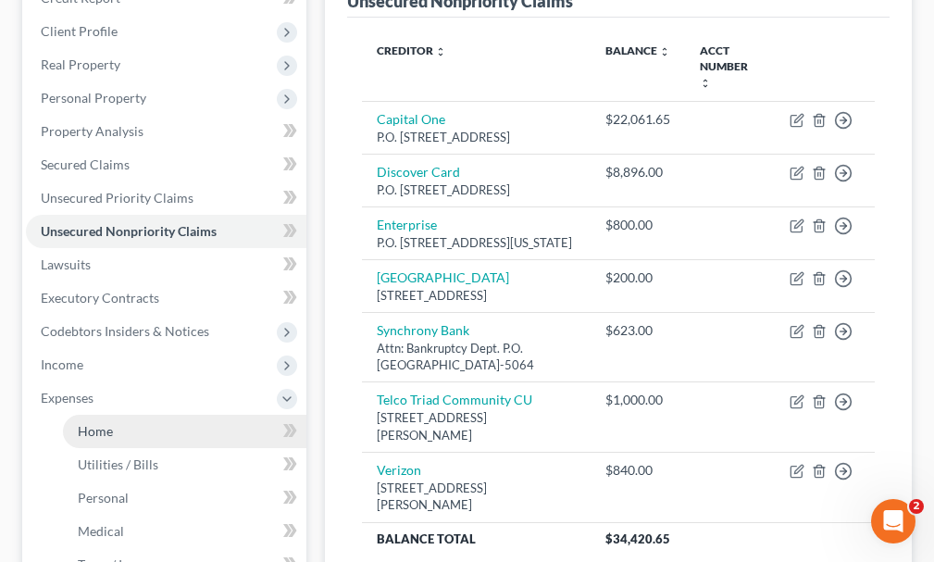
click at [89, 415] on link "Home" at bounding box center [185, 431] width 244 height 33
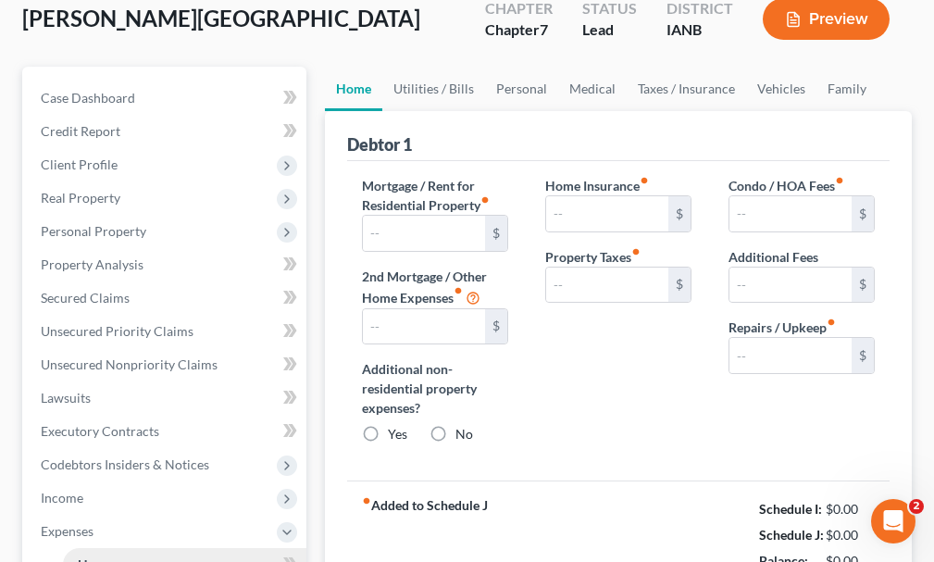
type input "150.00"
type input "0.00"
radio input "true"
type input "0.00"
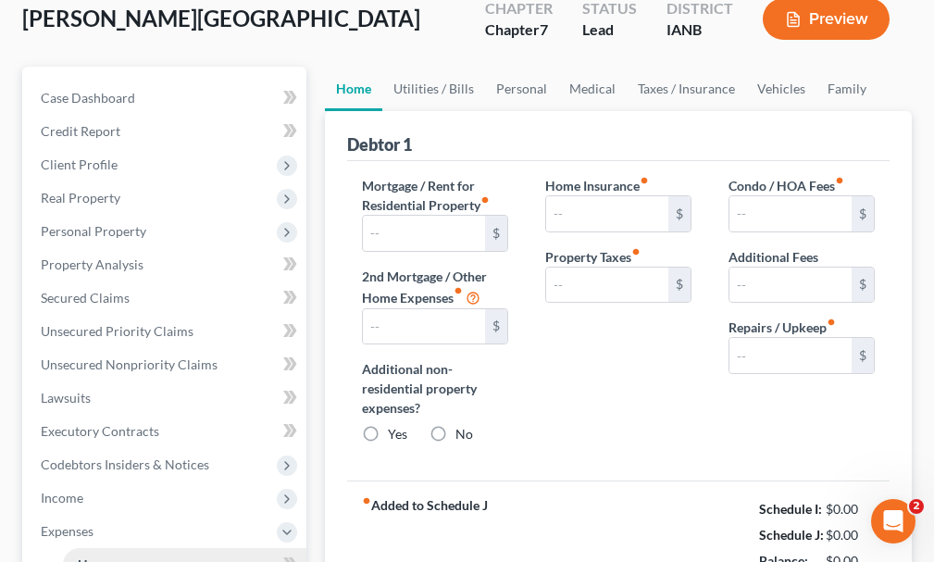
type input "0.00"
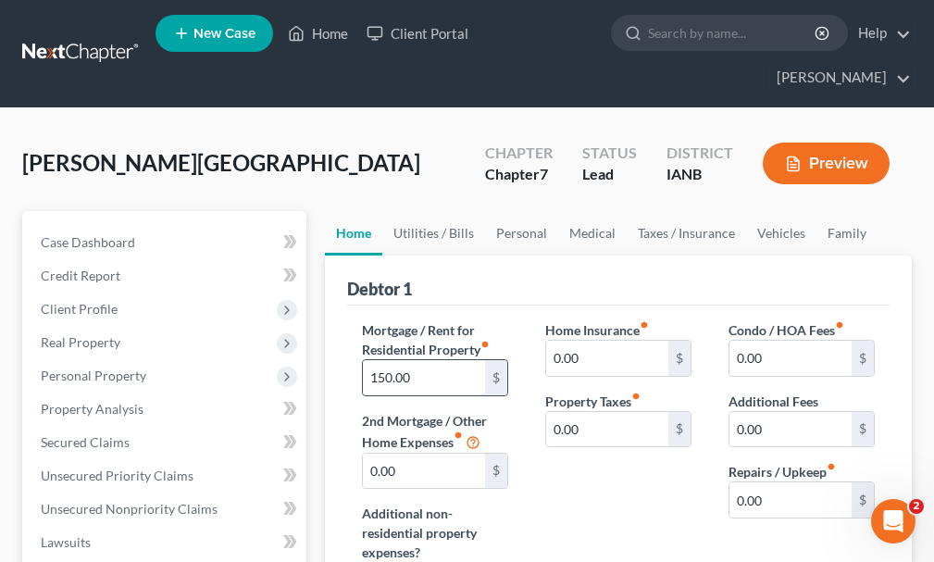
click at [442, 360] on input "150.00" at bounding box center [424, 377] width 122 height 35
type input "500"
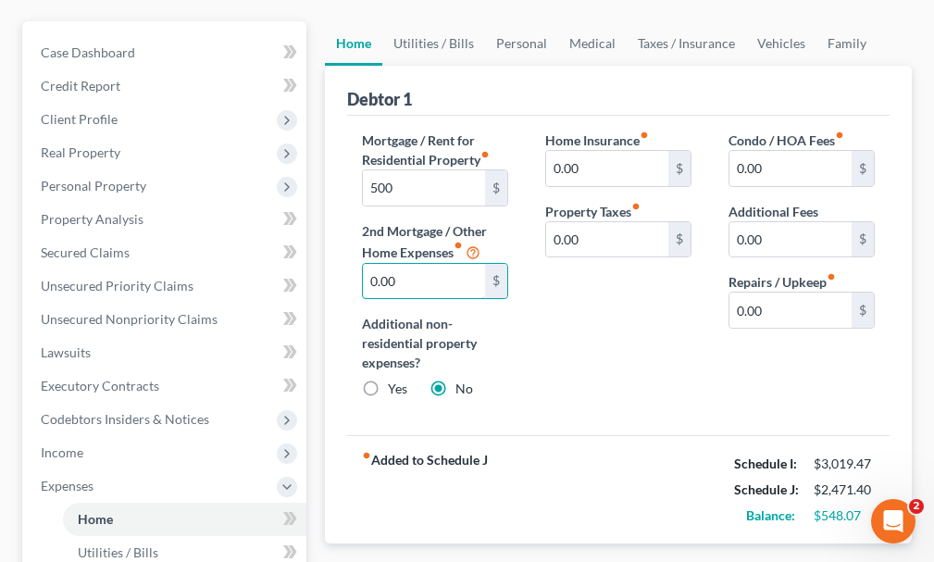
scroll to position [278, 0]
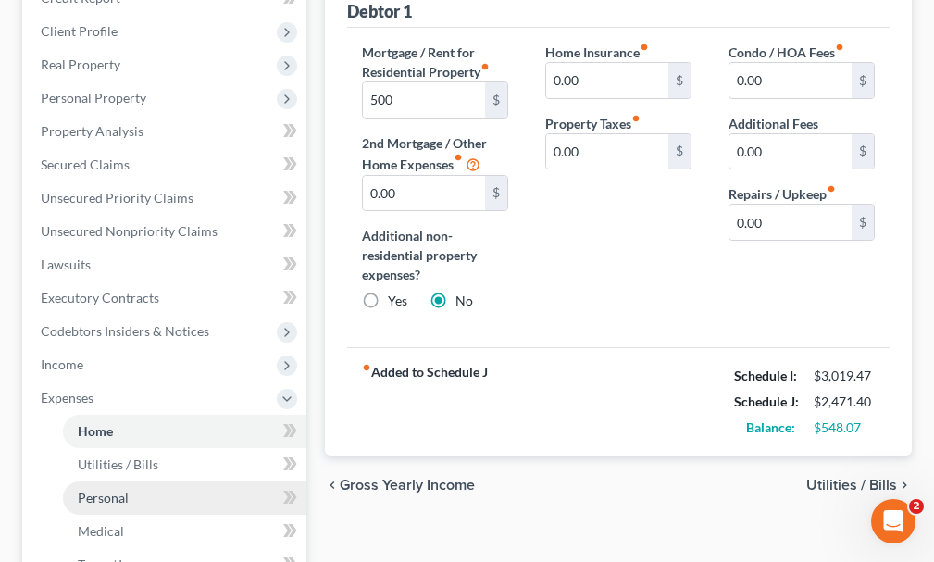
click at [92, 490] on span "Personal" at bounding box center [103, 498] width 51 height 16
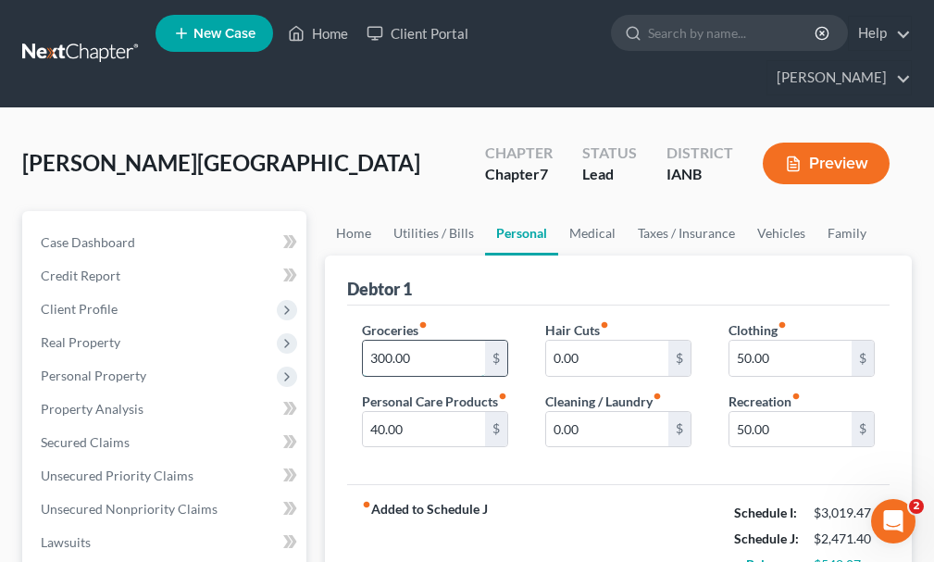
click at [417, 341] on input "300.00" at bounding box center [424, 358] width 122 height 35
type input "550"
click at [805, 412] on input "50.00" at bounding box center [791, 429] width 122 height 35
type input "100"
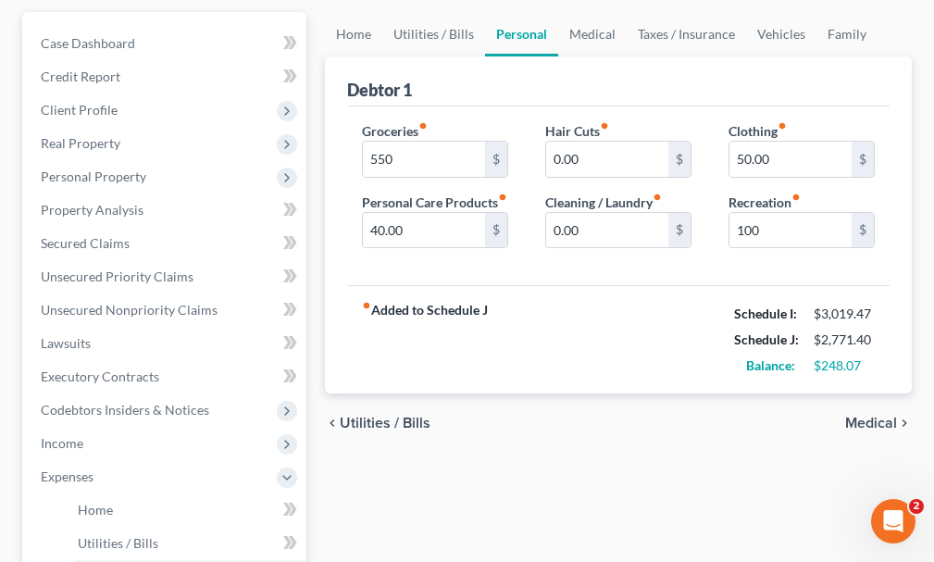
scroll to position [143, 0]
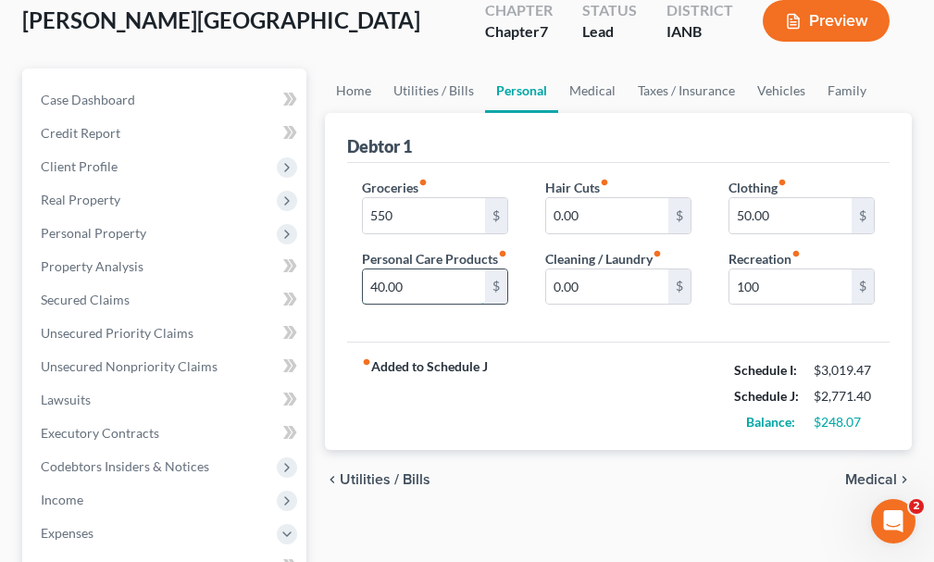
click at [439, 271] on input "40.00" at bounding box center [424, 286] width 122 height 35
type input "50"
type input "100"
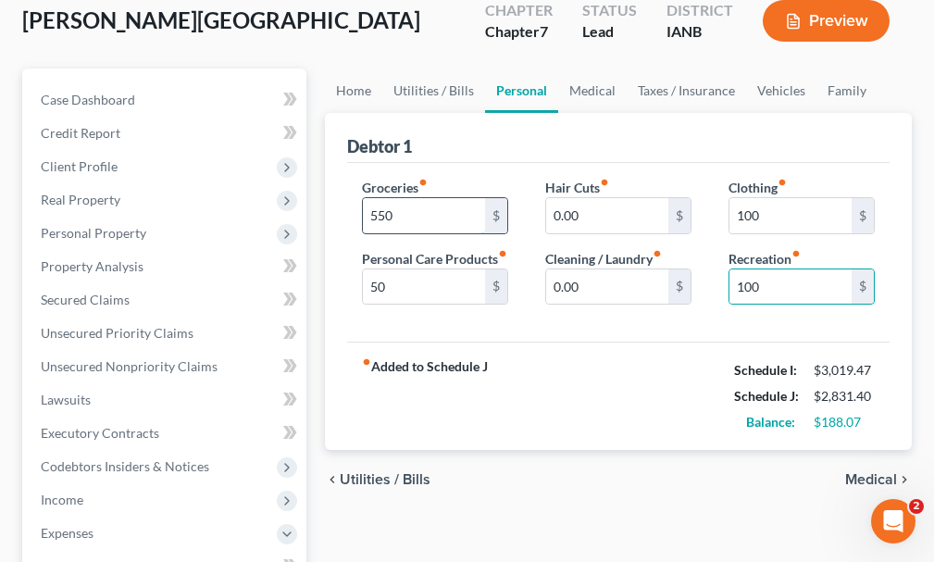
click at [426, 198] on input "550" at bounding box center [424, 215] width 122 height 35
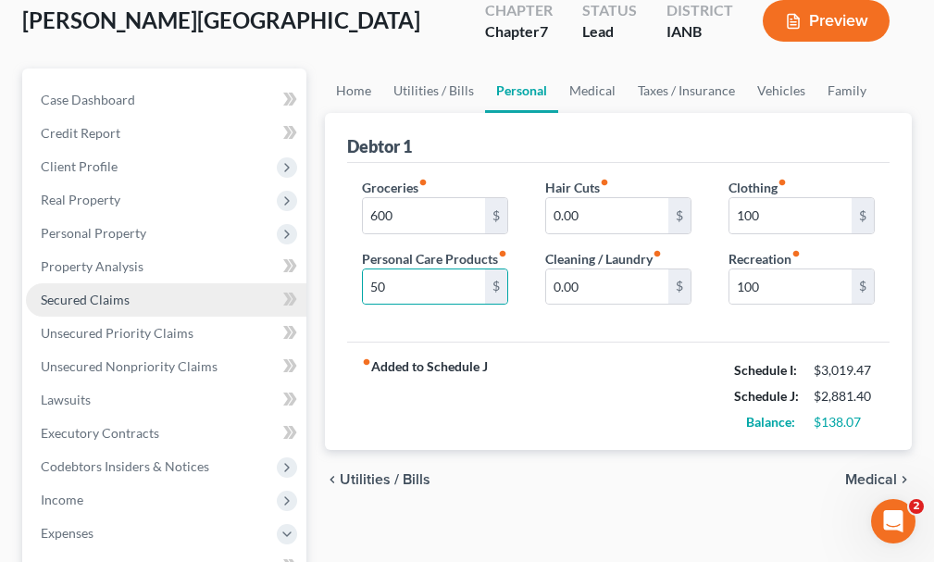
click at [87, 292] on span "Secured Claims" at bounding box center [85, 300] width 89 height 16
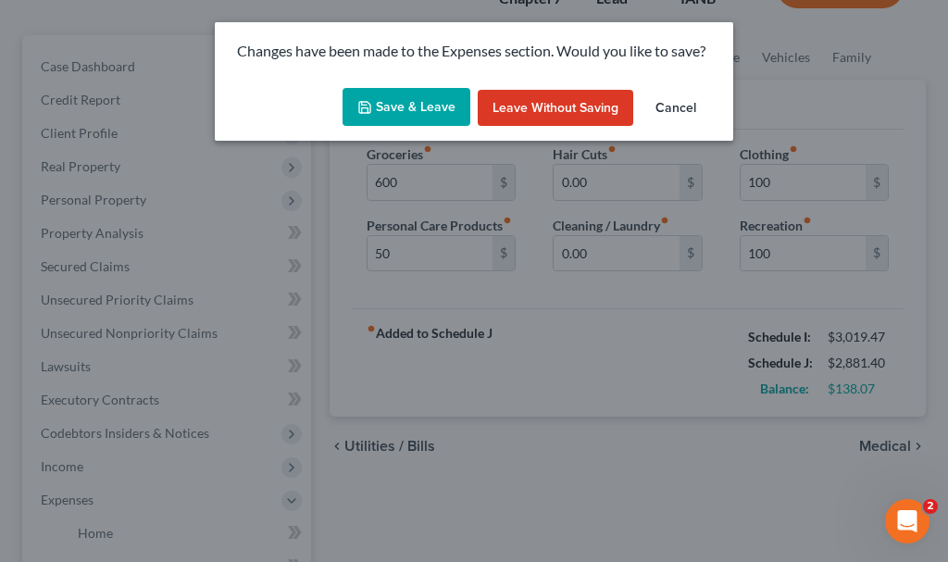
click at [394, 93] on button "Save & Leave" at bounding box center [407, 107] width 128 height 39
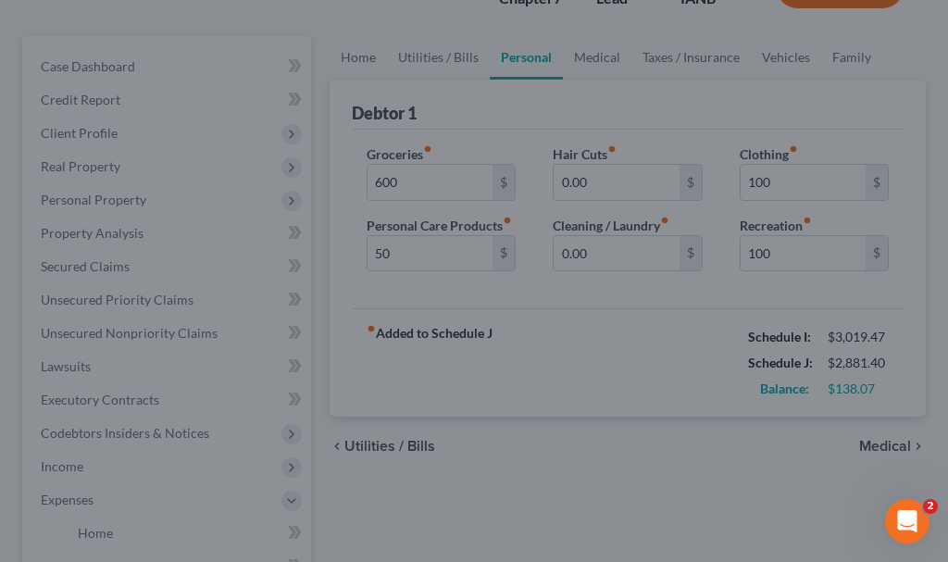
type input "600.00"
type input "50.00"
type input "100.00"
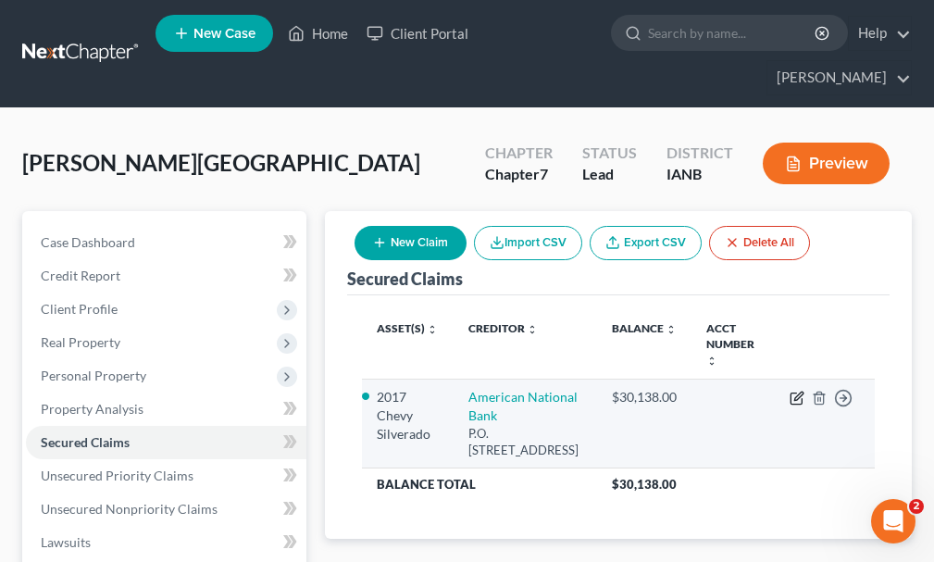
click at [795, 391] on icon "button" at bounding box center [797, 398] width 15 height 15
select select "30"
select select "0"
select select "4"
select select "2"
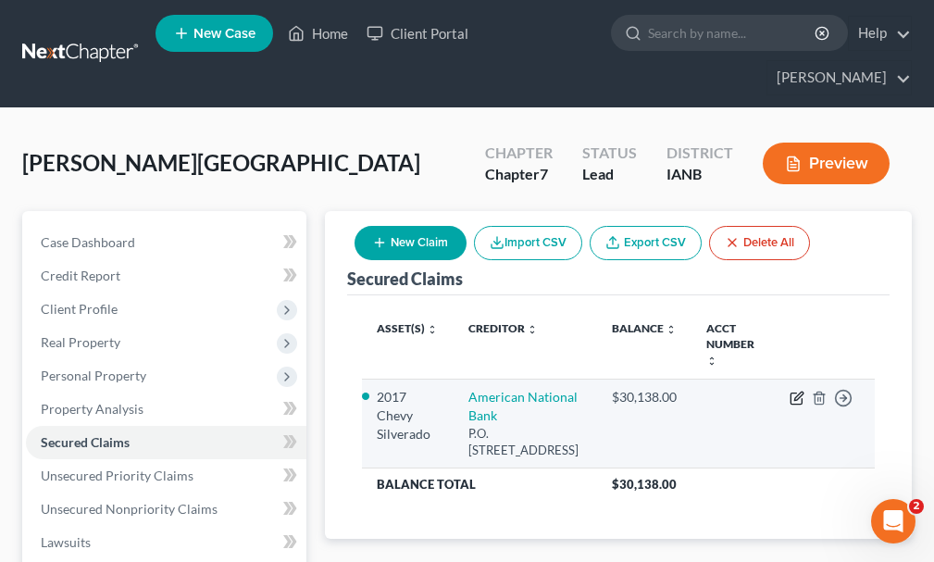
select select "0"
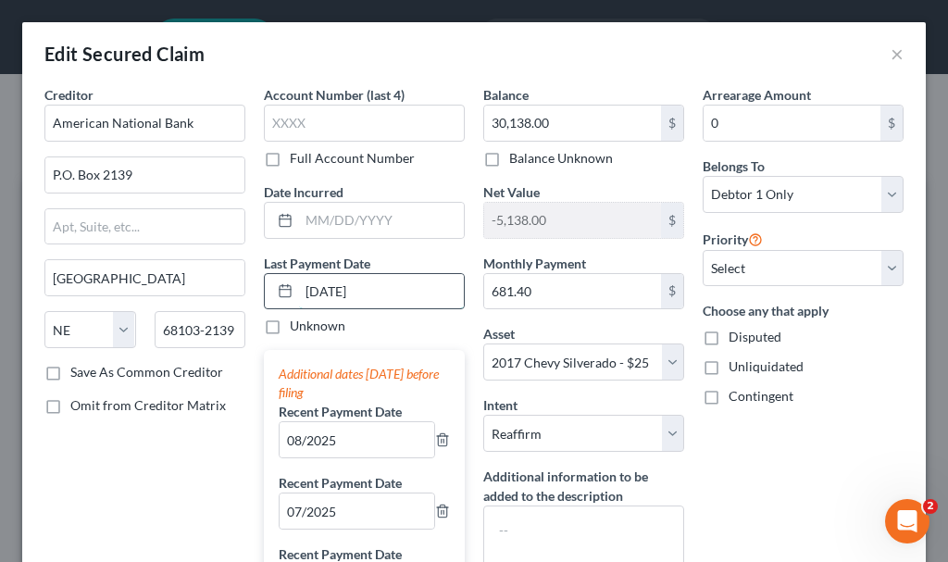
click at [409, 293] on input "[DATE]" at bounding box center [381, 291] width 165 height 35
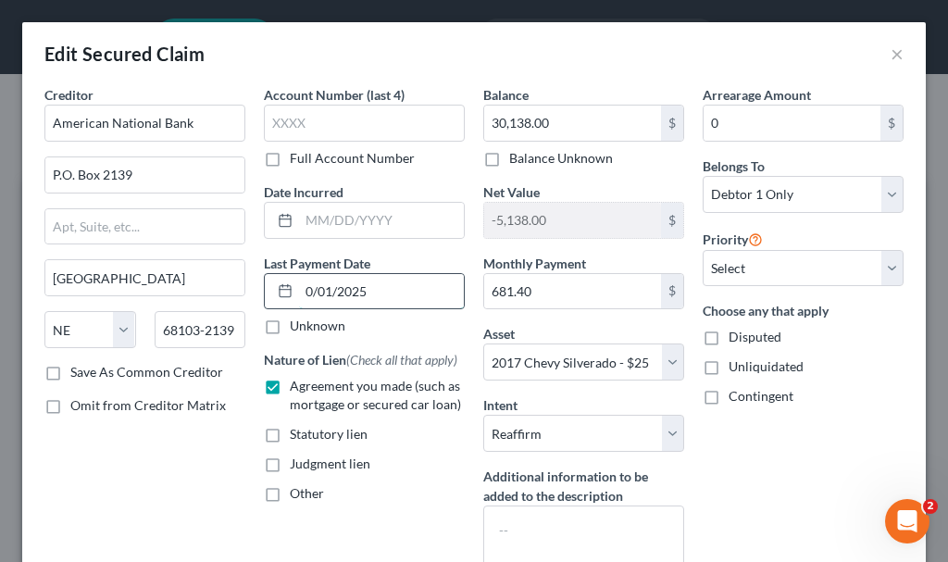
type input "[DATE]"
select select "0"
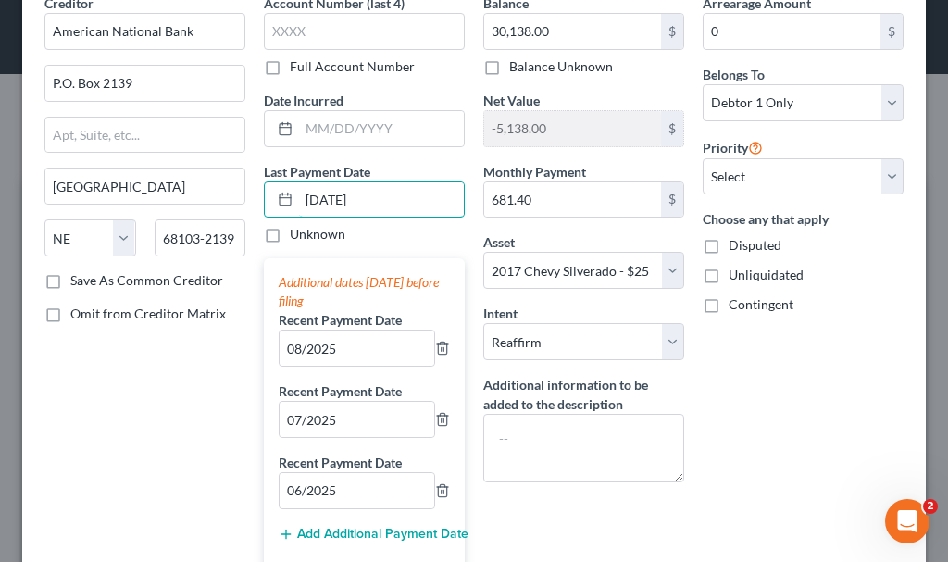
scroll to position [93, 0]
type input "[DATE]"
drag, startPoint x: 293, startPoint y: 495, endPoint x: 276, endPoint y: 540, distance: 47.8
click at [293, 496] on input "06/2025" at bounding box center [357, 489] width 155 height 35
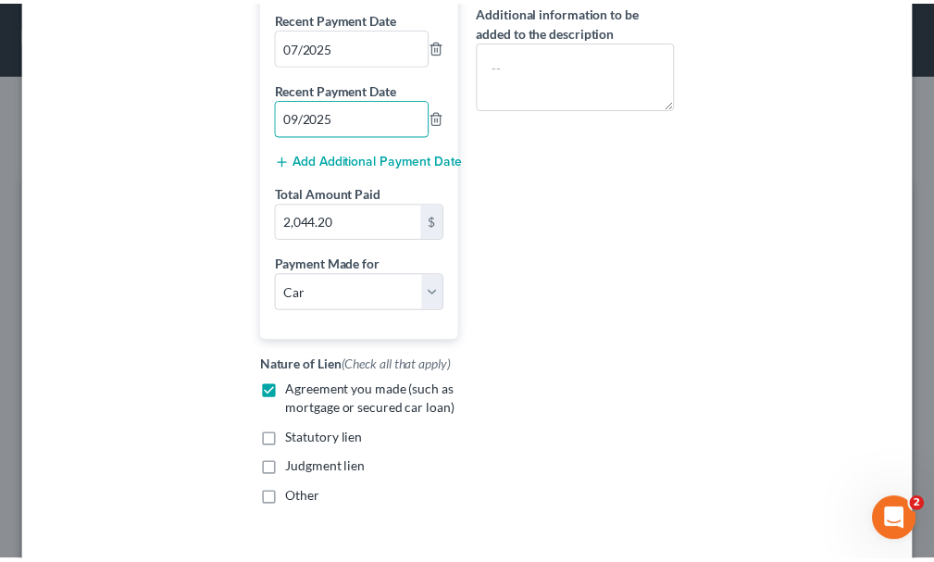
scroll to position [557, 0]
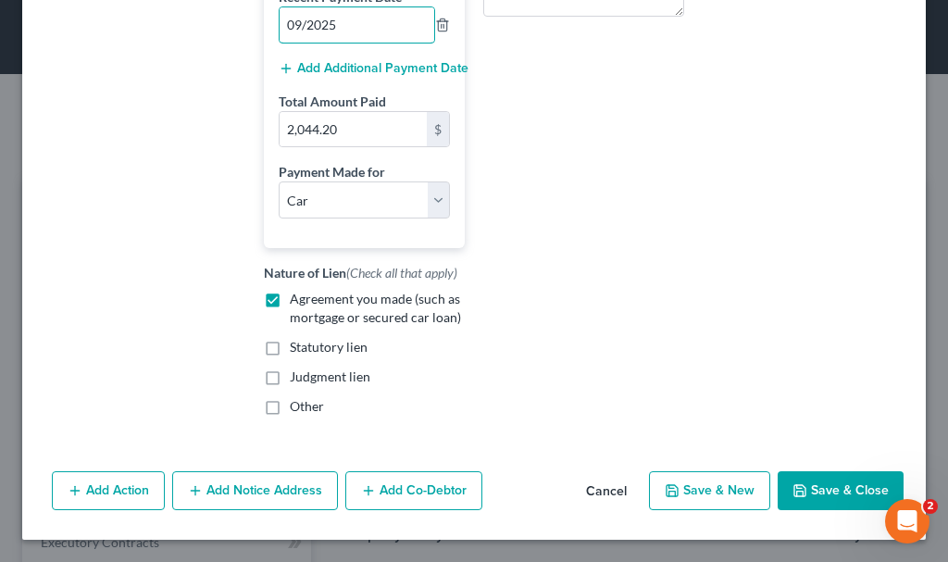
type input "09/2025"
click at [798, 487] on button "Save & Close" at bounding box center [841, 490] width 126 height 39
select select
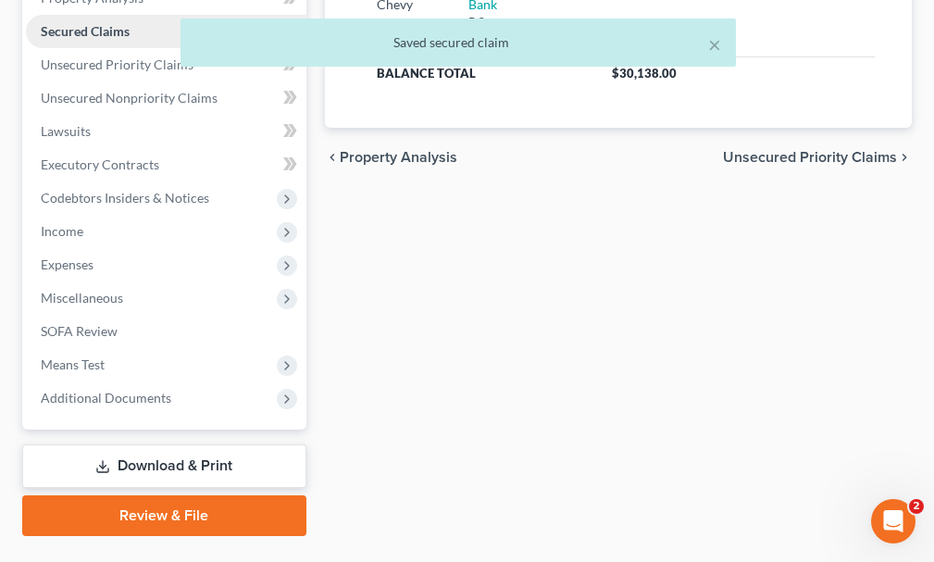
scroll to position [422, 0]
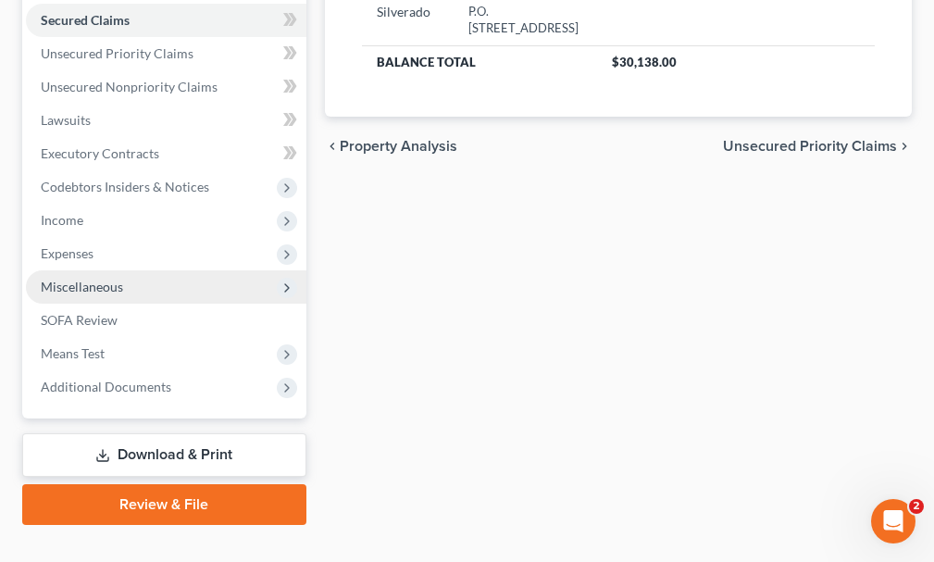
click at [65, 279] on span "Miscellaneous" at bounding box center [82, 287] width 82 height 16
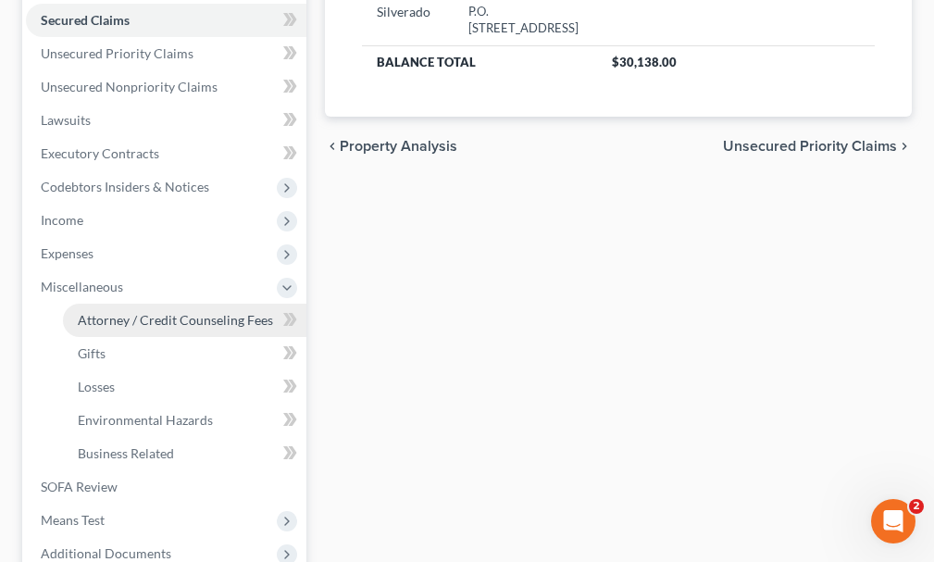
click at [116, 312] on span "Attorney / Credit Counseling Fees" at bounding box center [175, 320] width 195 height 16
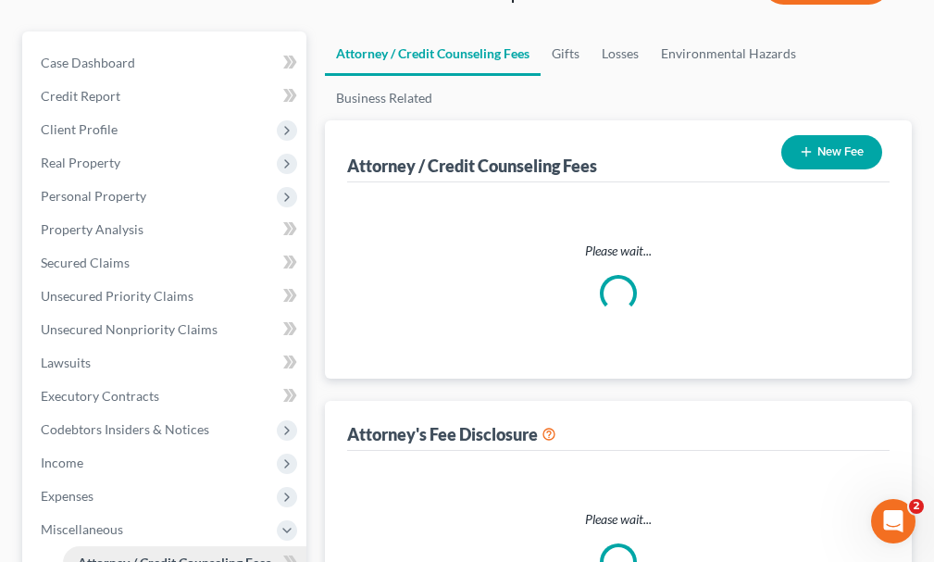
select select "0"
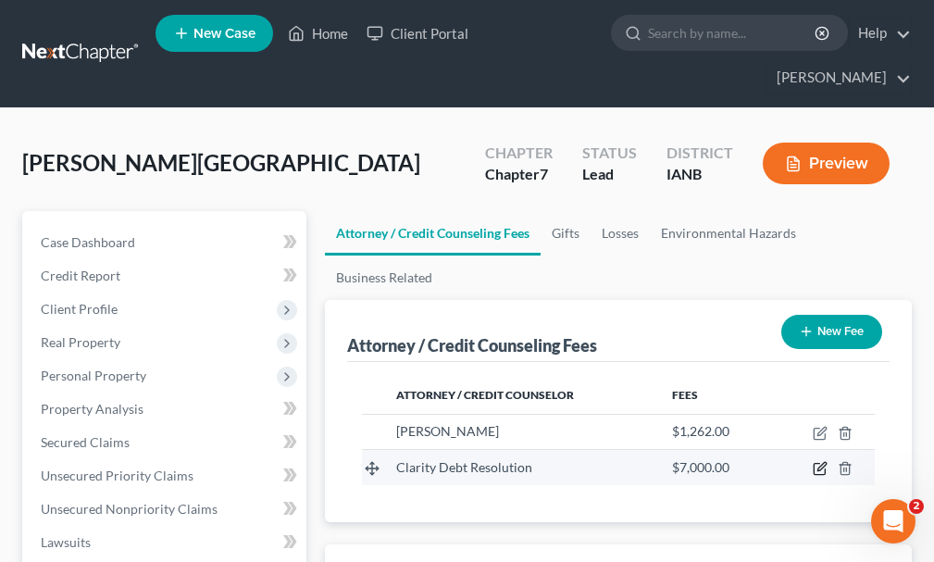
click at [816, 461] on icon "button" at bounding box center [820, 468] width 15 height 15
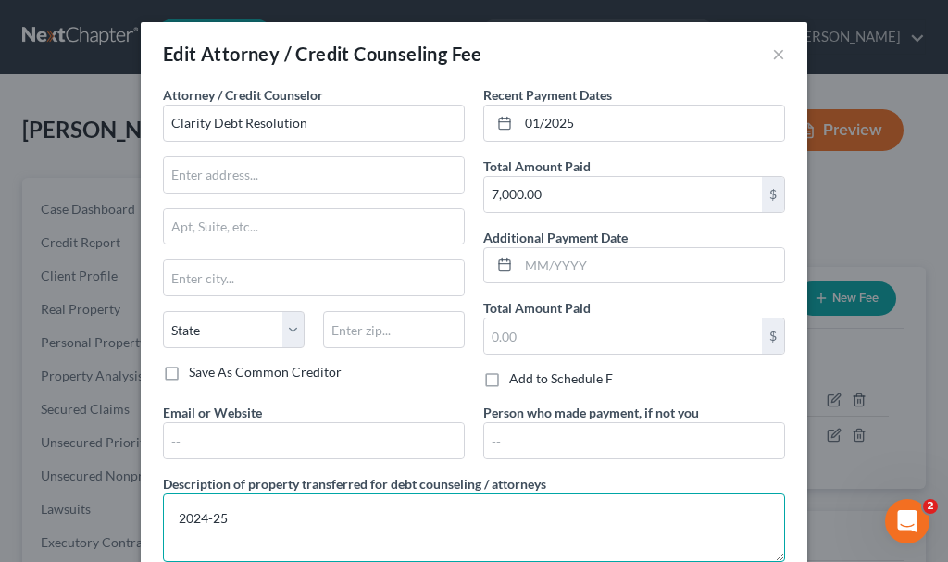
click at [340, 514] on textarea "2024-25" at bounding box center [474, 527] width 622 height 69
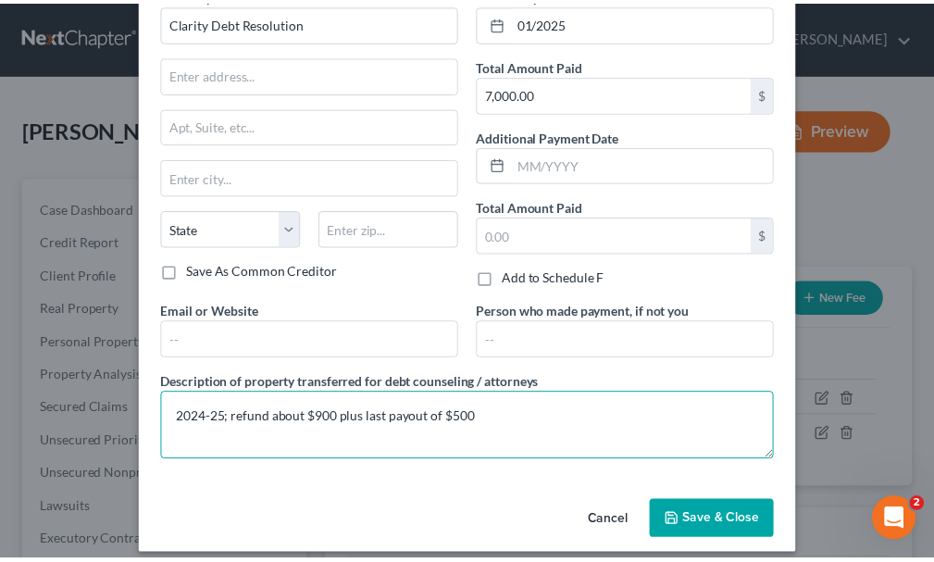
scroll to position [117, 0]
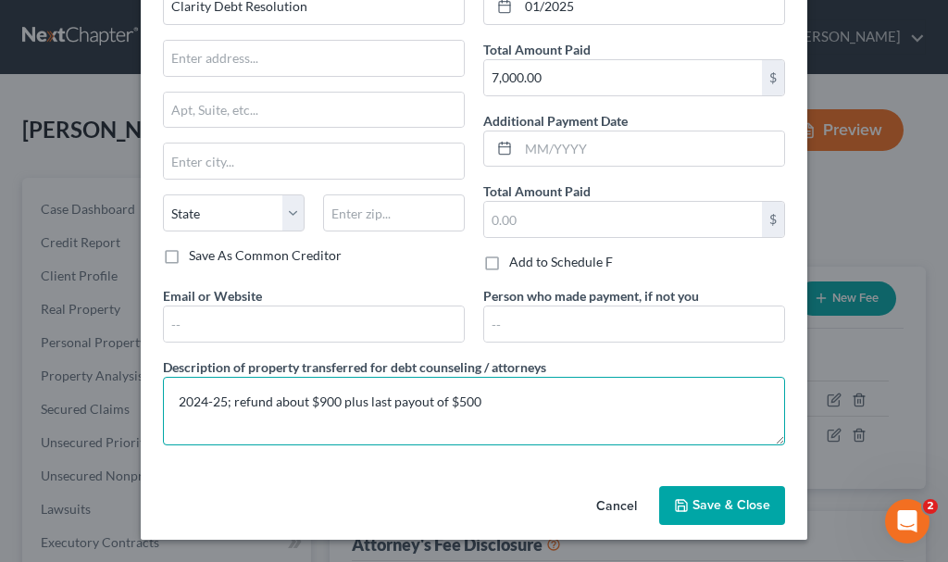
type textarea "2024-25; refund about $900 plus last payout of $500"
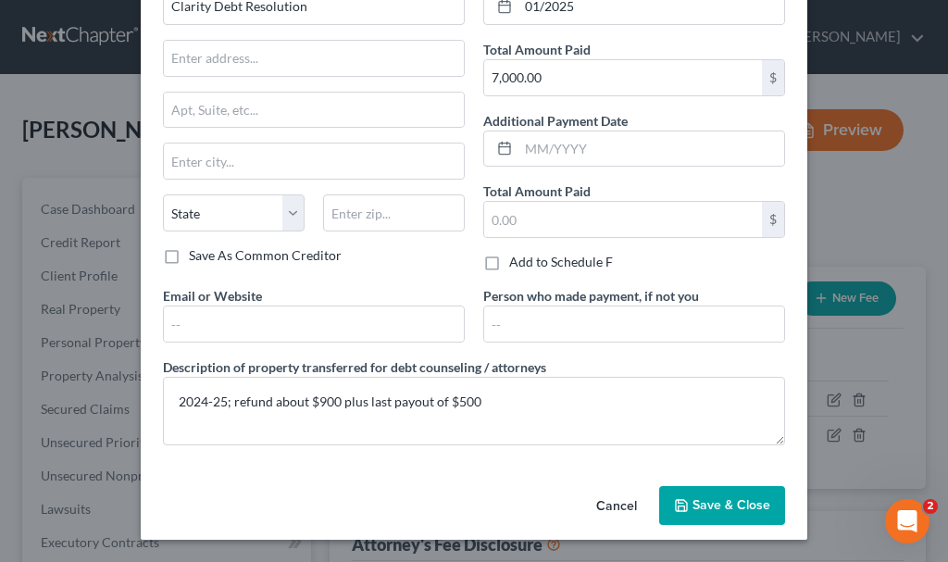
click at [682, 499] on icon "button" at bounding box center [681, 505] width 15 height 15
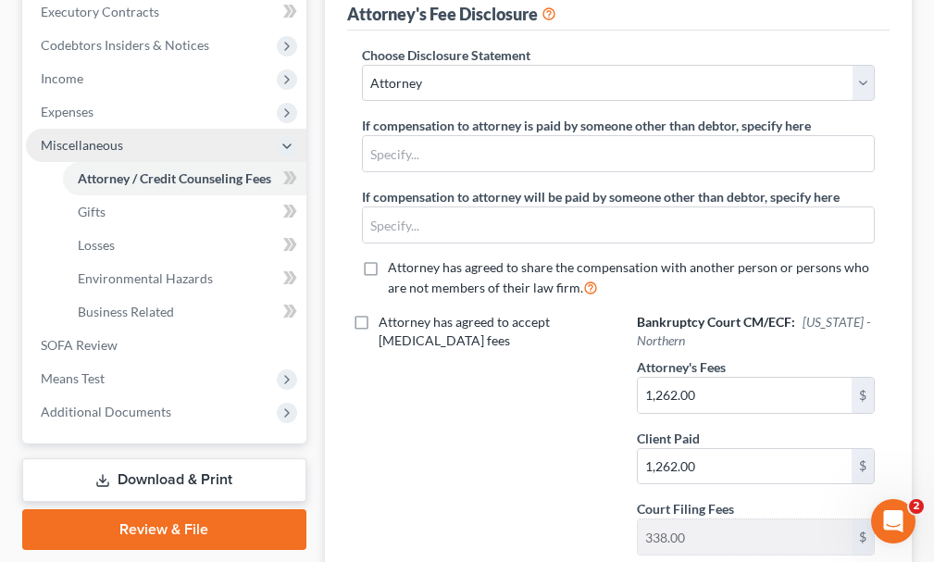
scroll to position [691, 0]
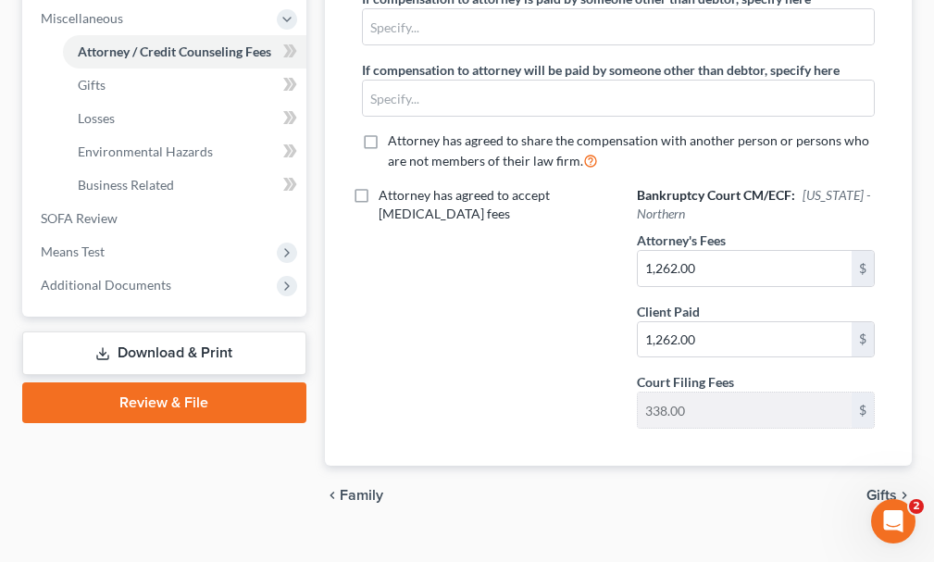
click at [135, 331] on link "Download & Print" at bounding box center [164, 353] width 284 height 44
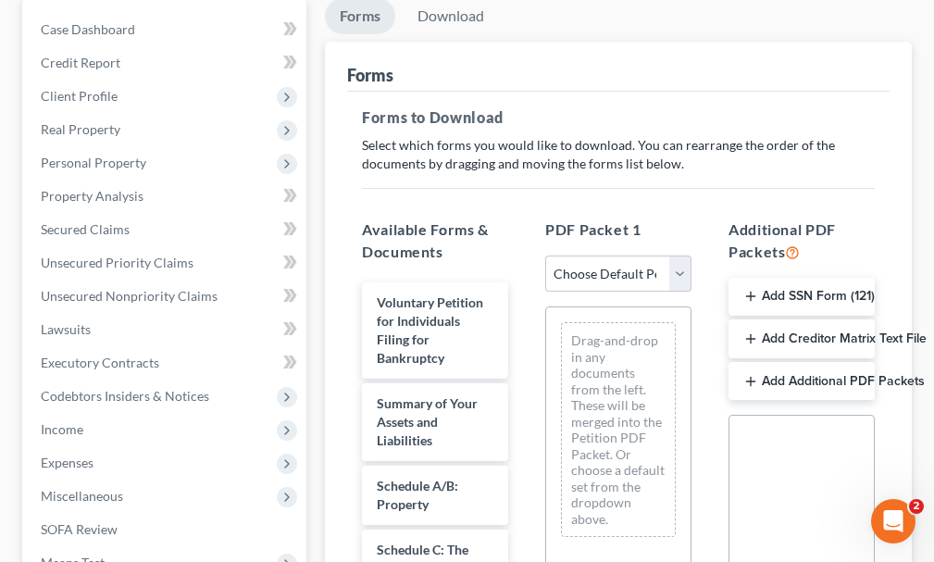
scroll to position [370, 0]
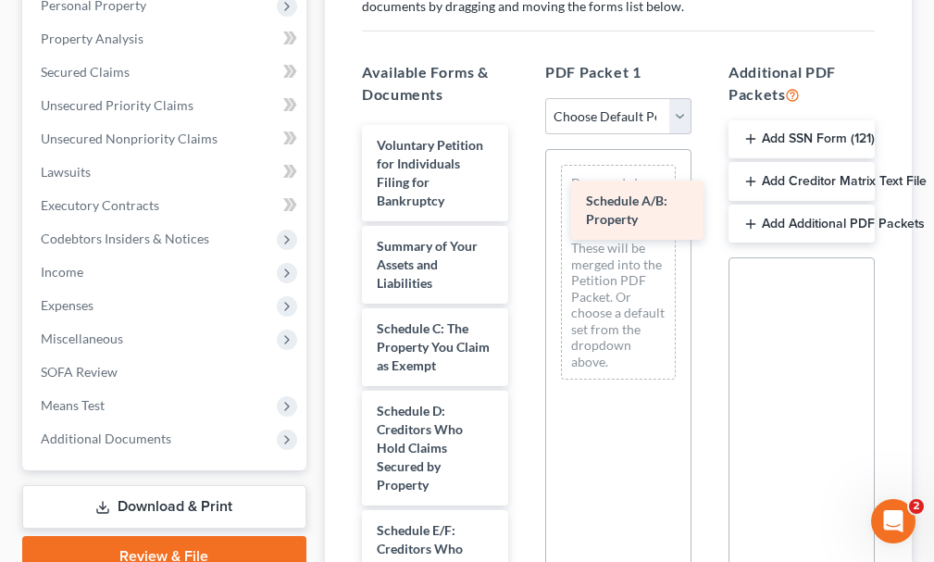
drag, startPoint x: 404, startPoint y: 304, endPoint x: 613, endPoint y: 208, distance: 230.0
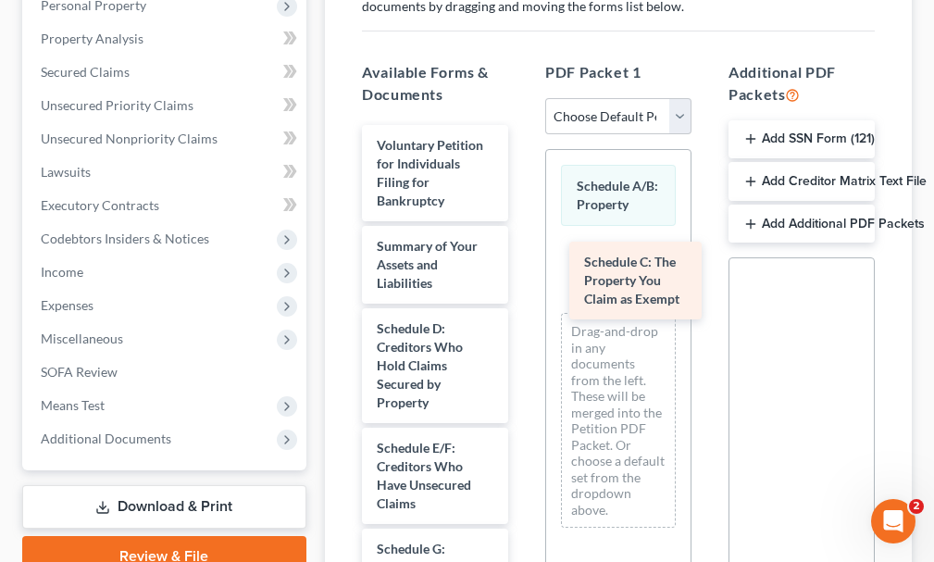
drag, startPoint x: 414, startPoint y: 304, endPoint x: 628, endPoint y: 269, distance: 216.6
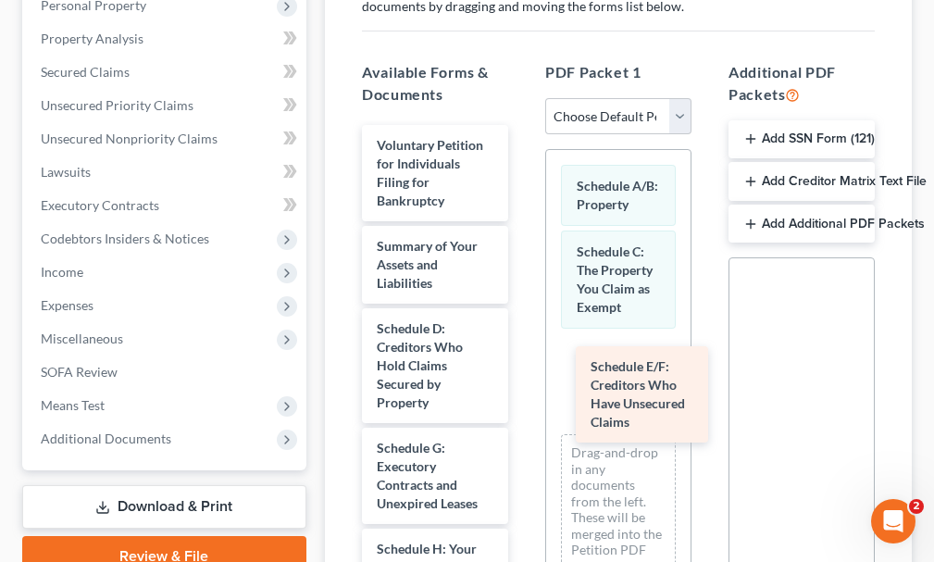
drag, startPoint x: 416, startPoint y: 448, endPoint x: 626, endPoint y: 396, distance: 216.5
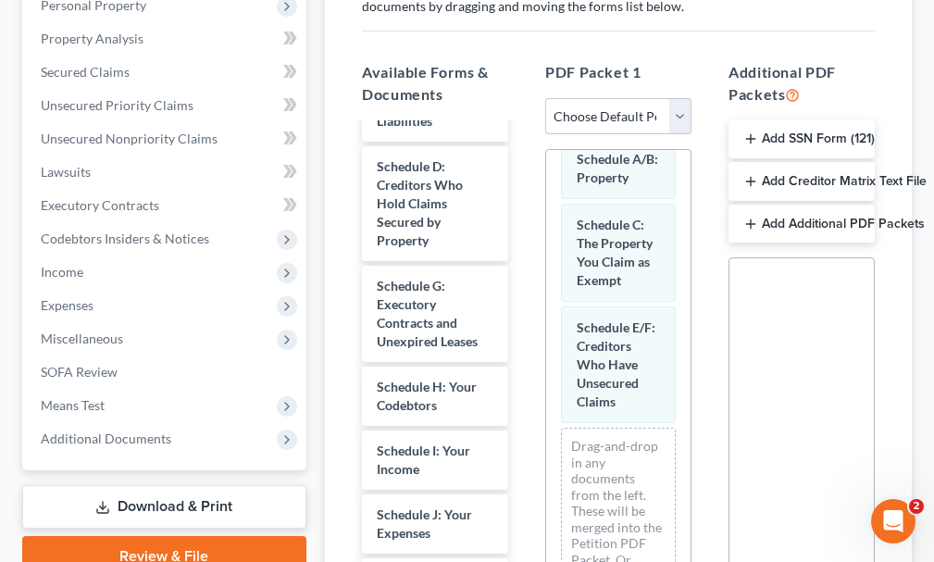
scroll to position [170, 0]
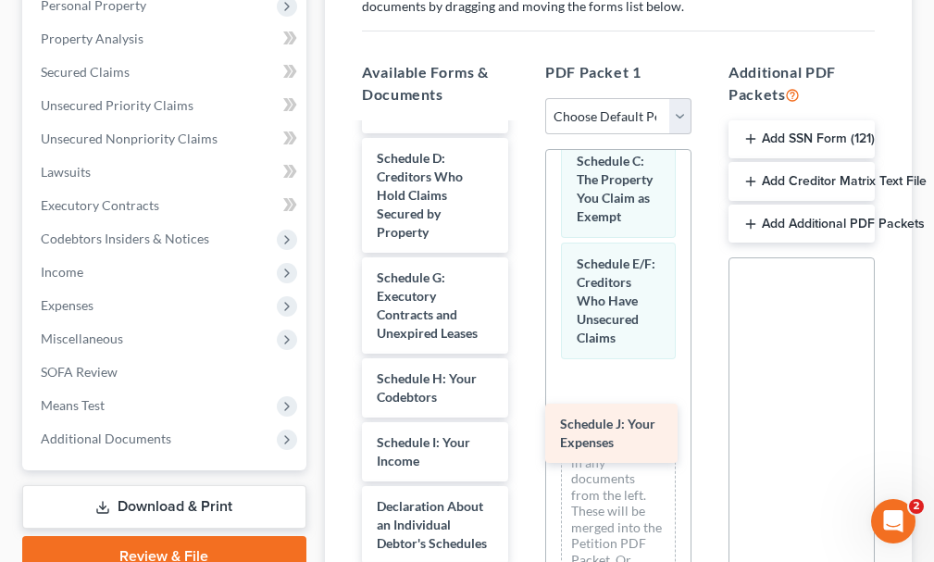
drag, startPoint x: 392, startPoint y: 489, endPoint x: 593, endPoint y: 418, distance: 213.8
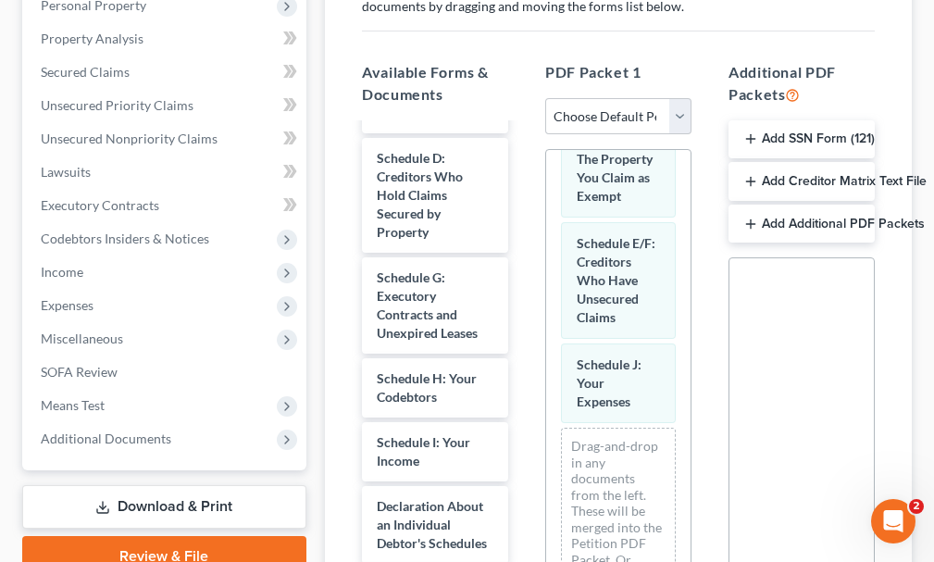
scroll to position [0, 0]
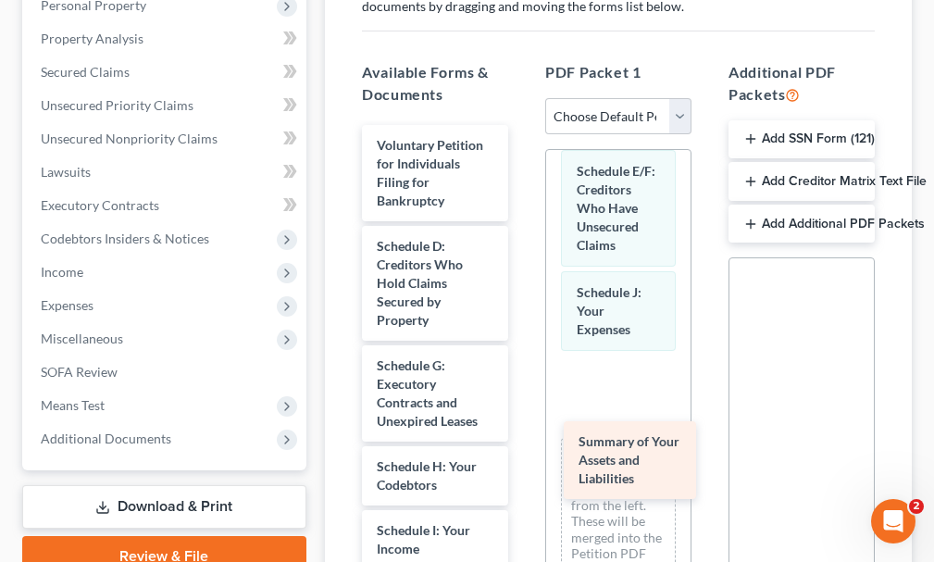
drag, startPoint x: 405, startPoint y: 215, endPoint x: 608, endPoint y: 443, distance: 306.2
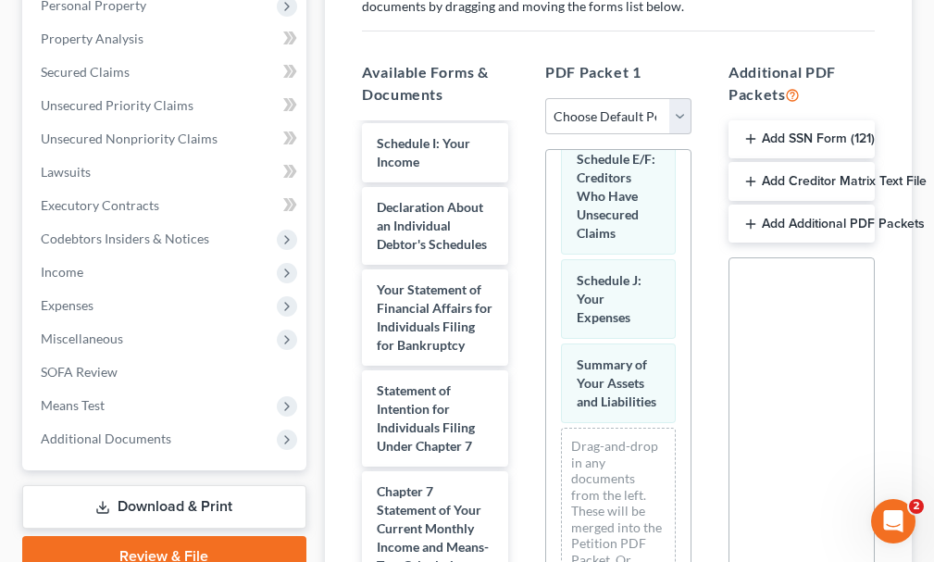
scroll to position [390, 0]
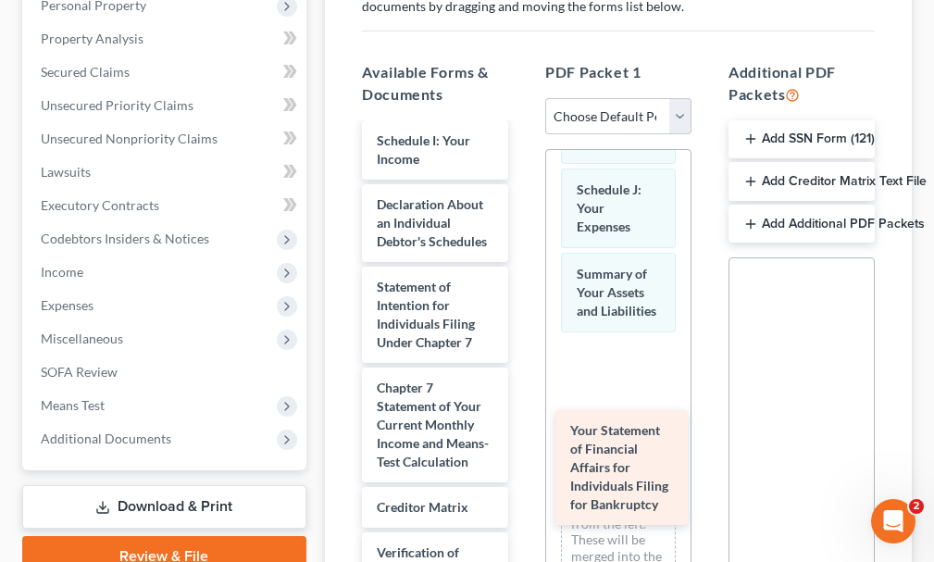
drag, startPoint x: 405, startPoint y: 306, endPoint x: 596, endPoint y: 443, distance: 236.1
click at [523, 444] on div "Your Statement of Financial Affairs for Individuals Filing for Bankruptcy Volun…" at bounding box center [435, 264] width 176 height 1058
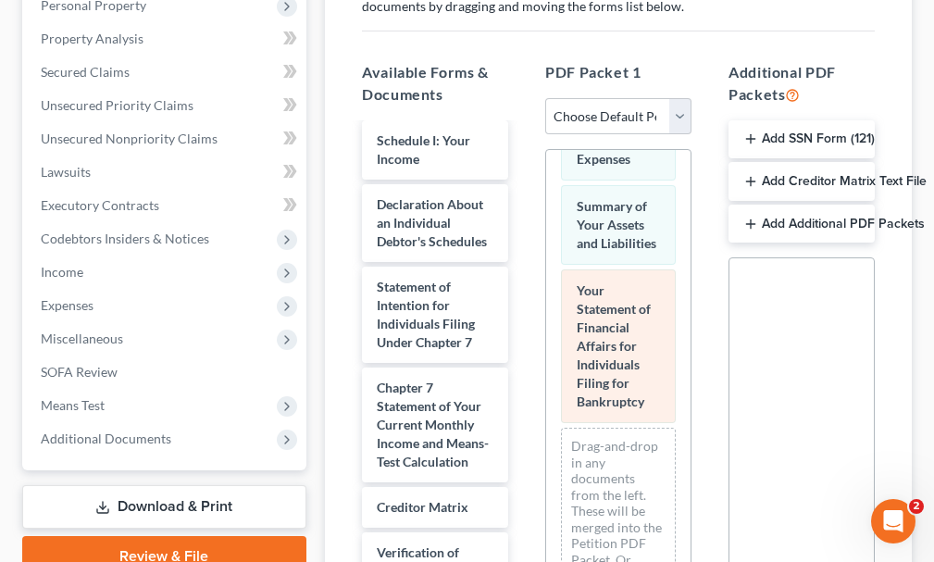
scroll to position [352, 0]
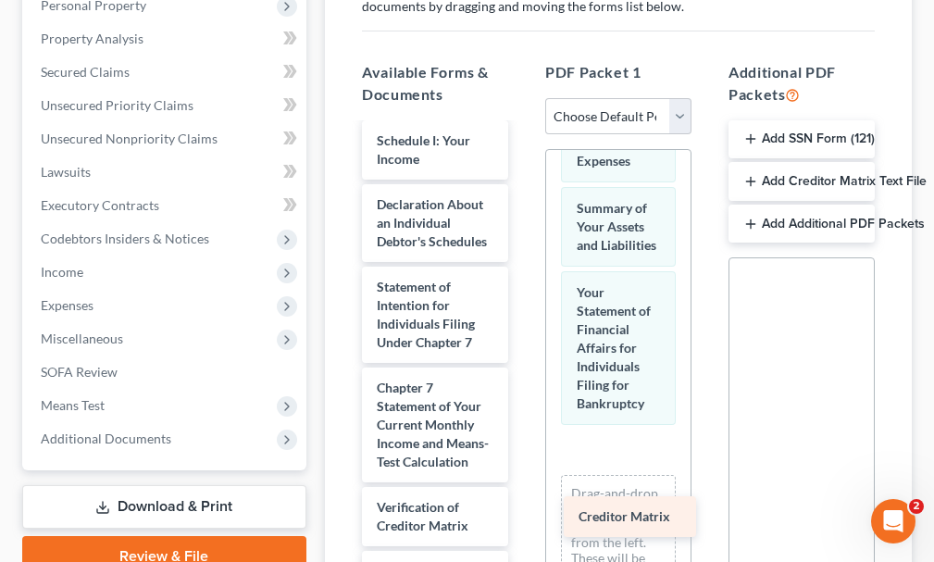
drag, startPoint x: 398, startPoint y: 526, endPoint x: 600, endPoint y: 513, distance: 202.3
click at [523, 513] on div "Creditor Matrix Voluntary Petition for Individuals Filing for Bankruptcy Schedu…" at bounding box center [435, 241] width 176 height 1013
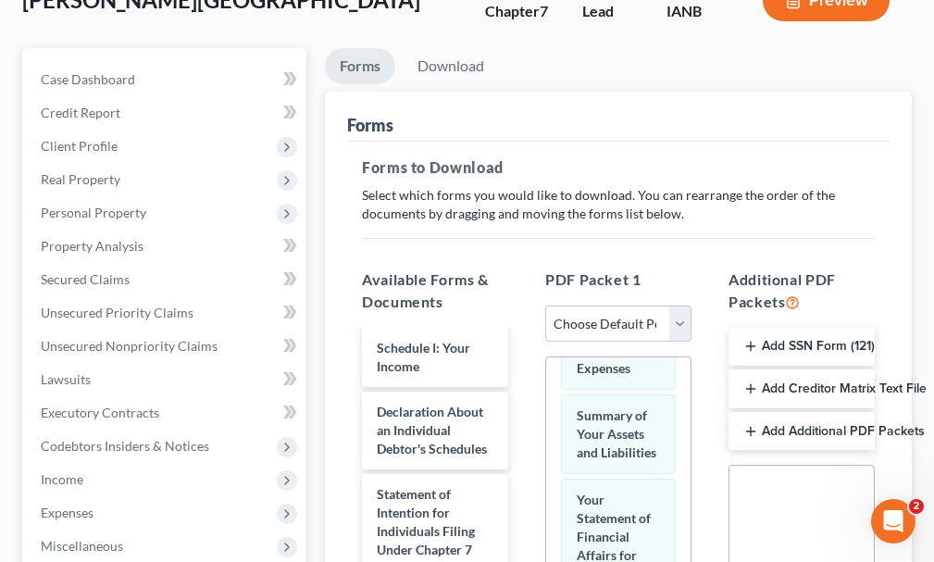
scroll to position [0, 0]
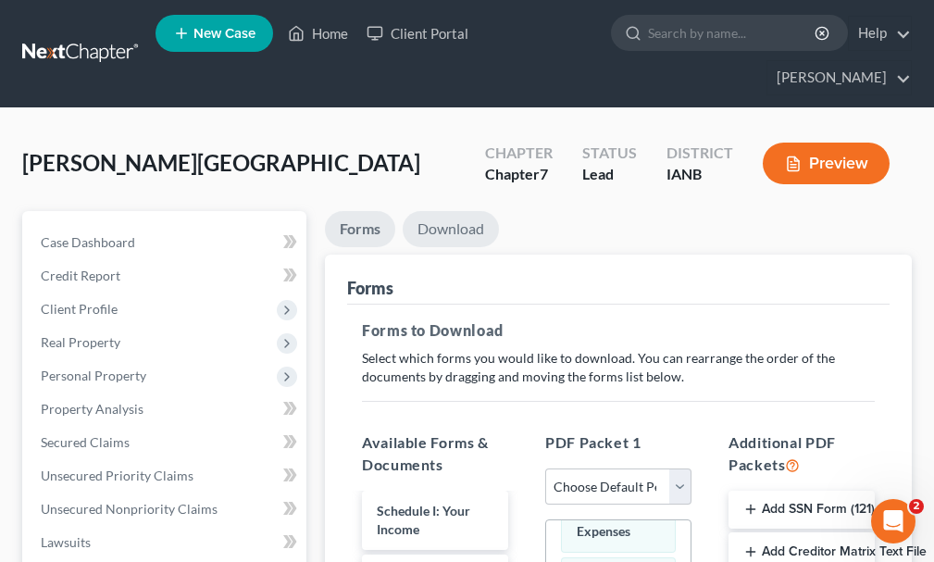
click at [434, 211] on link "Download" at bounding box center [451, 229] width 96 height 36
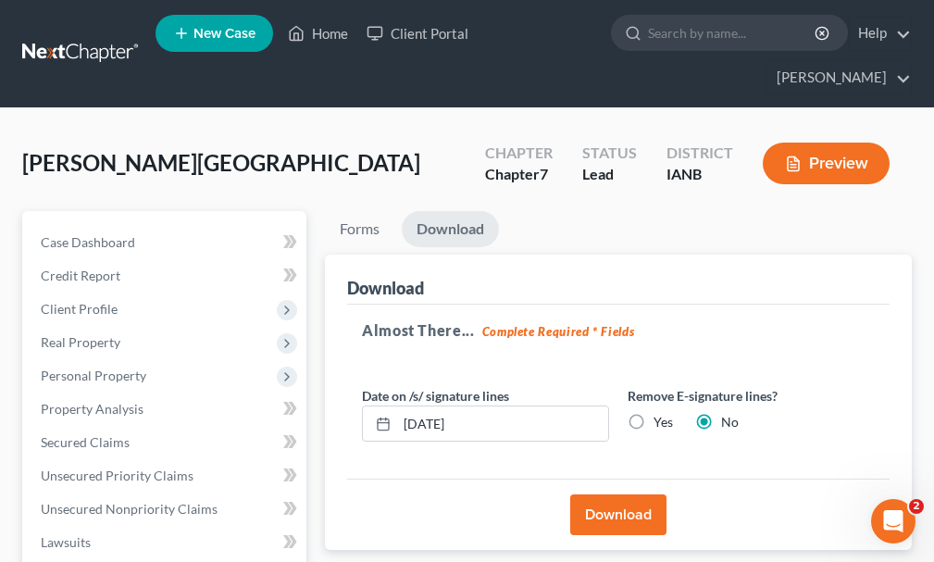
click at [610, 494] on button "Download" at bounding box center [618, 514] width 96 height 41
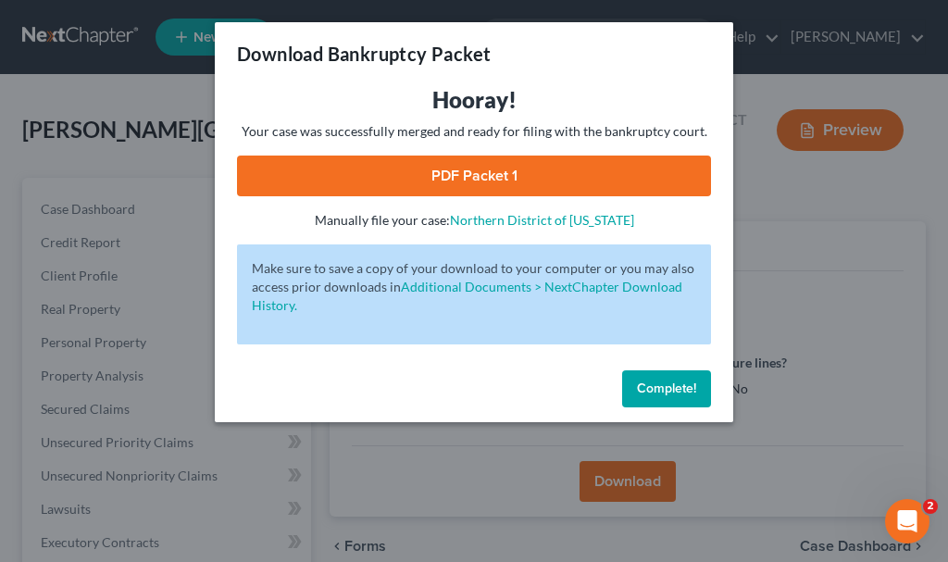
click at [392, 169] on link "PDF Packet 1" at bounding box center [474, 176] width 474 height 41
click at [671, 381] on span "Complete!" at bounding box center [666, 389] width 59 height 16
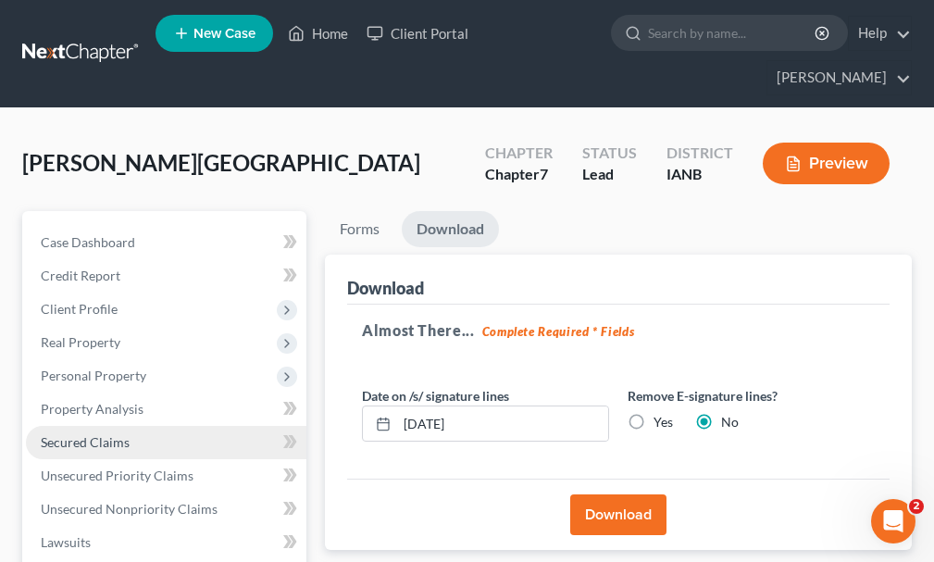
click at [85, 434] on span "Secured Claims" at bounding box center [85, 442] width 89 height 16
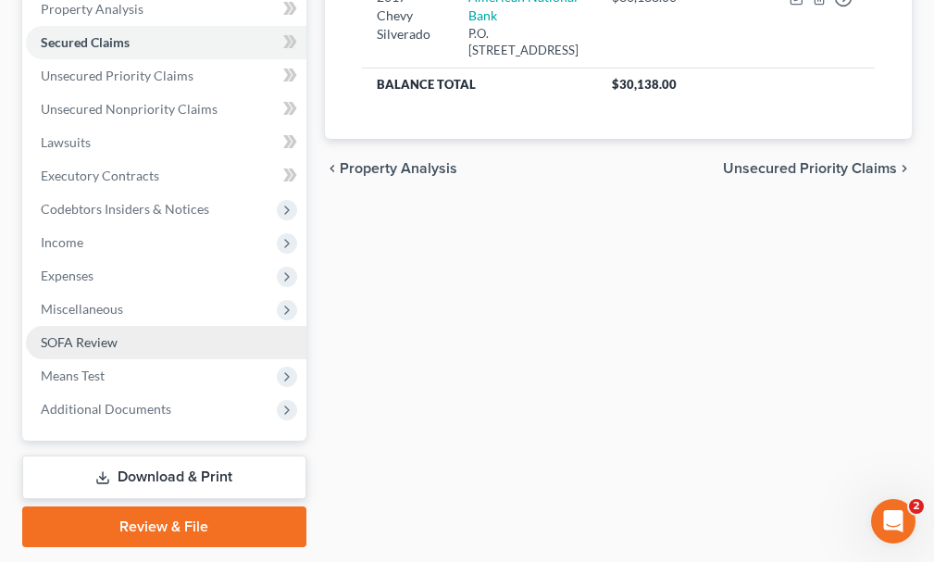
scroll to position [422, 0]
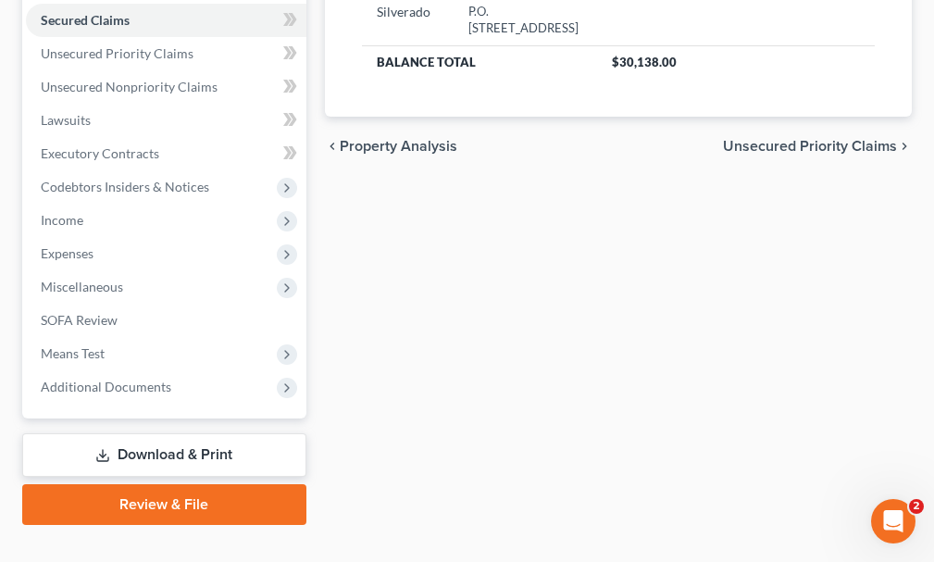
click at [107, 433] on link "Download & Print" at bounding box center [164, 455] width 284 height 44
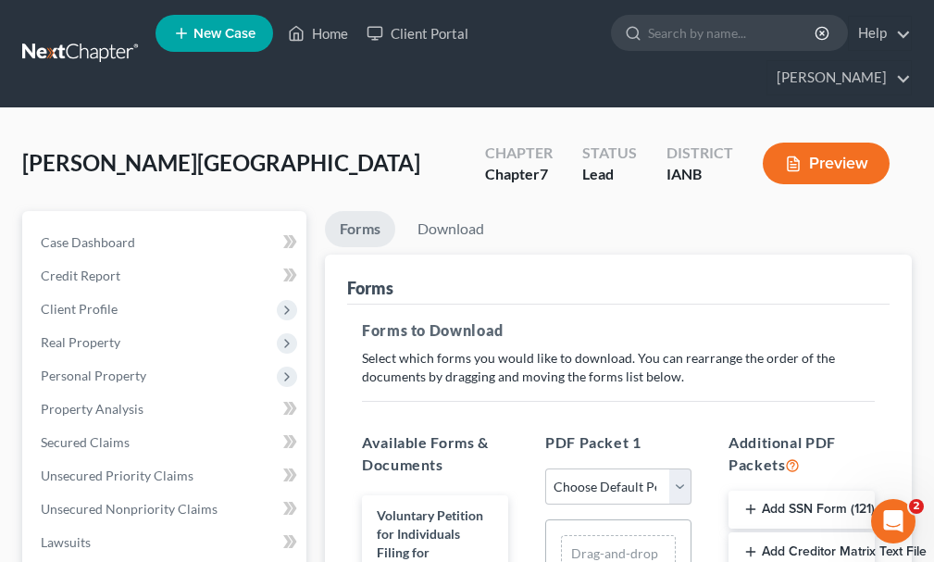
click at [788, 532] on button "Add Creditor Matrix Text File" at bounding box center [802, 551] width 146 height 39
click at [445, 211] on link "Download" at bounding box center [451, 229] width 96 height 36
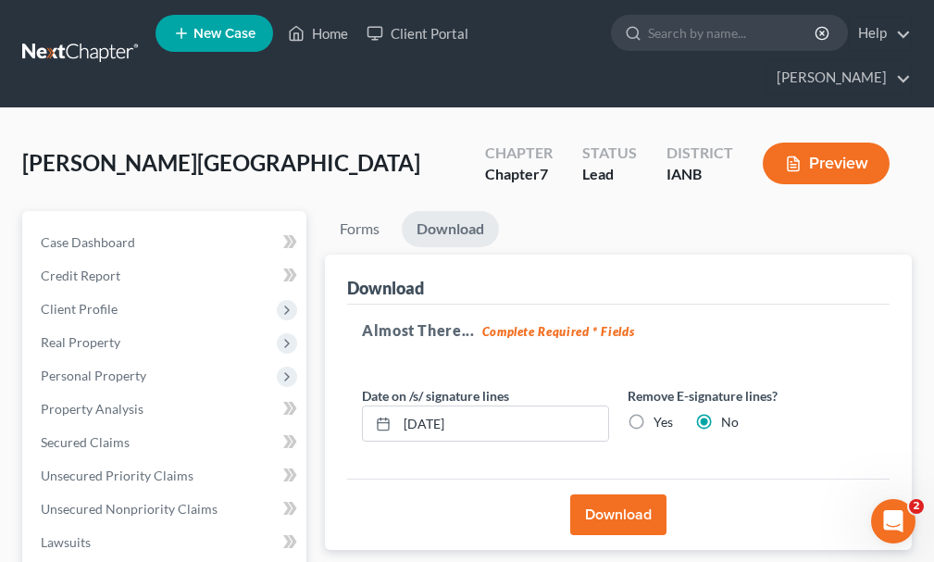
click at [626, 494] on button "Download" at bounding box center [618, 514] width 96 height 41
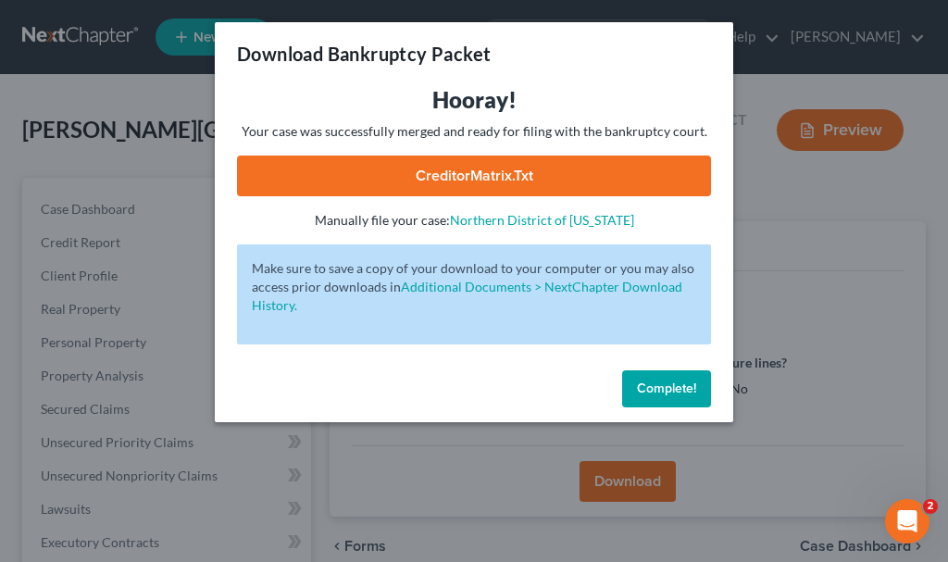
click at [406, 162] on link "CreditorMatrix.txt" at bounding box center [474, 176] width 474 height 41
click at [658, 389] on span "Complete!" at bounding box center [666, 389] width 59 height 16
